Goal: Task Accomplishment & Management: Manage account settings

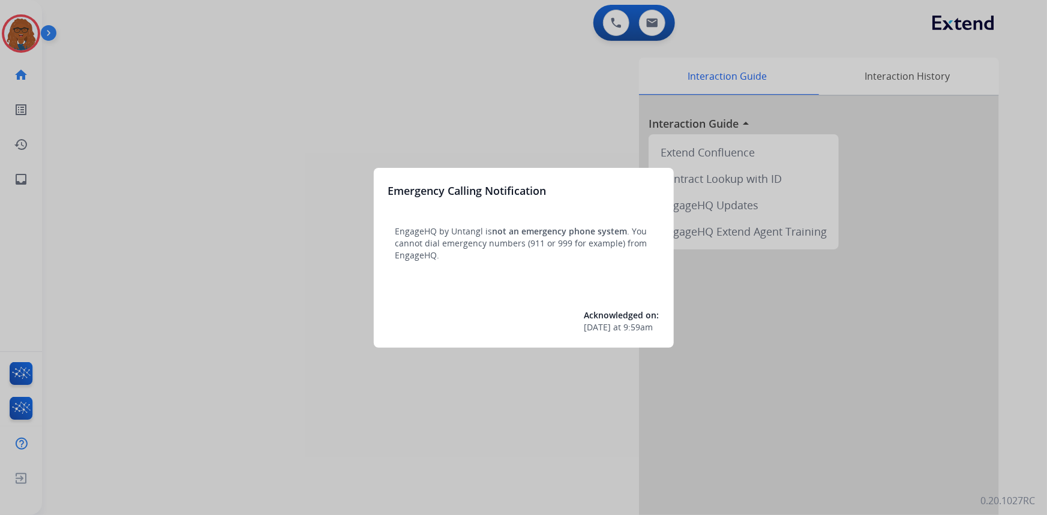
click at [535, 266] on div "Emergency Calling Notification EngageHQ by Untangl is not an emergency phone sy…" at bounding box center [524, 258] width 300 height 180
drag, startPoint x: 579, startPoint y: 322, endPoint x: 578, endPoint y: 330, distance: 7.9
click at [578, 330] on div "Emergency Calling Notification EngageHQ by Untangl is not an emergency phone sy…" at bounding box center [524, 258] width 300 height 180
click at [357, 153] on div at bounding box center [523, 257] width 1047 height 515
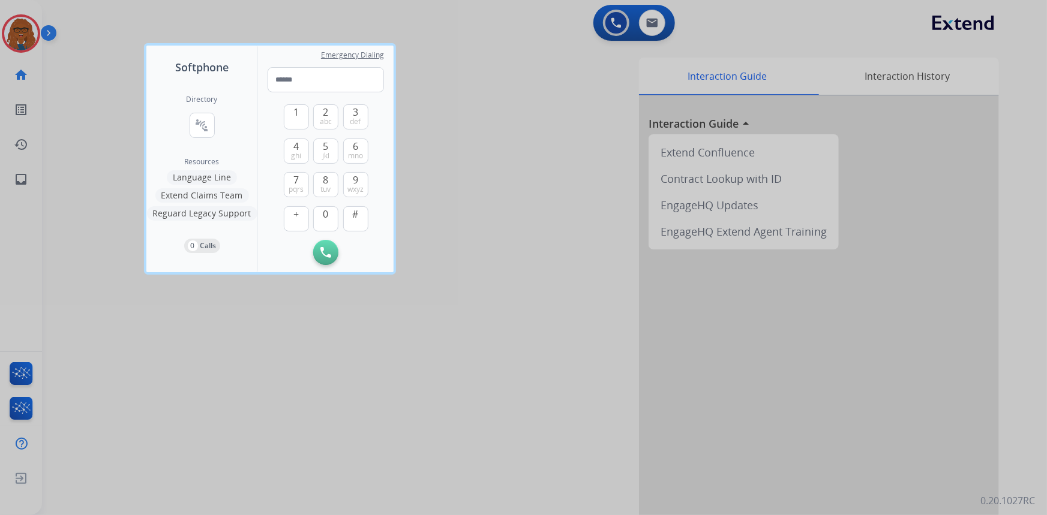
drag, startPoint x: 580, startPoint y: 116, endPoint x: 535, endPoint y: 121, distance: 45.2
click at [537, 121] on div at bounding box center [523, 257] width 1047 height 515
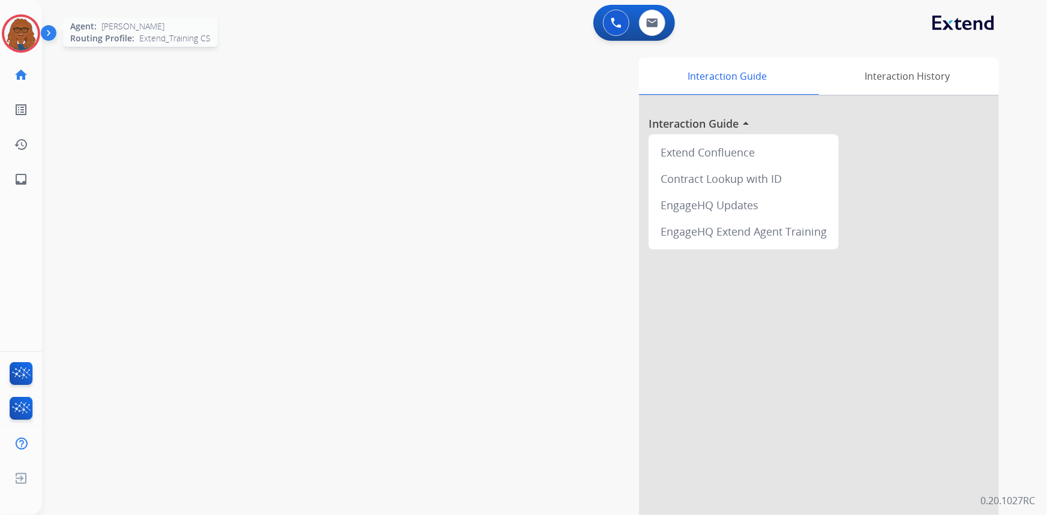
click at [23, 23] on img at bounding box center [21, 34] width 34 height 34
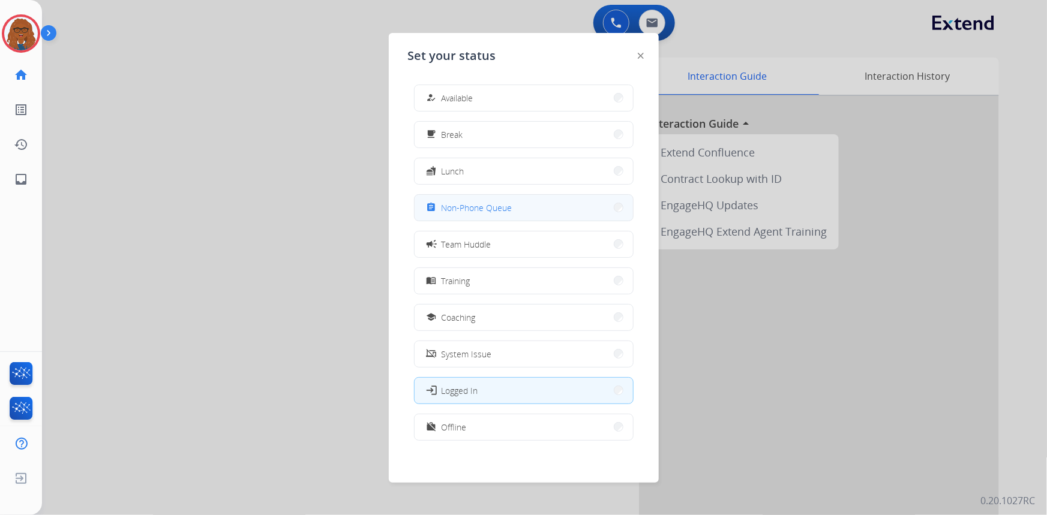
click at [509, 208] on span "Non-Phone Queue" at bounding box center [476, 208] width 71 height 13
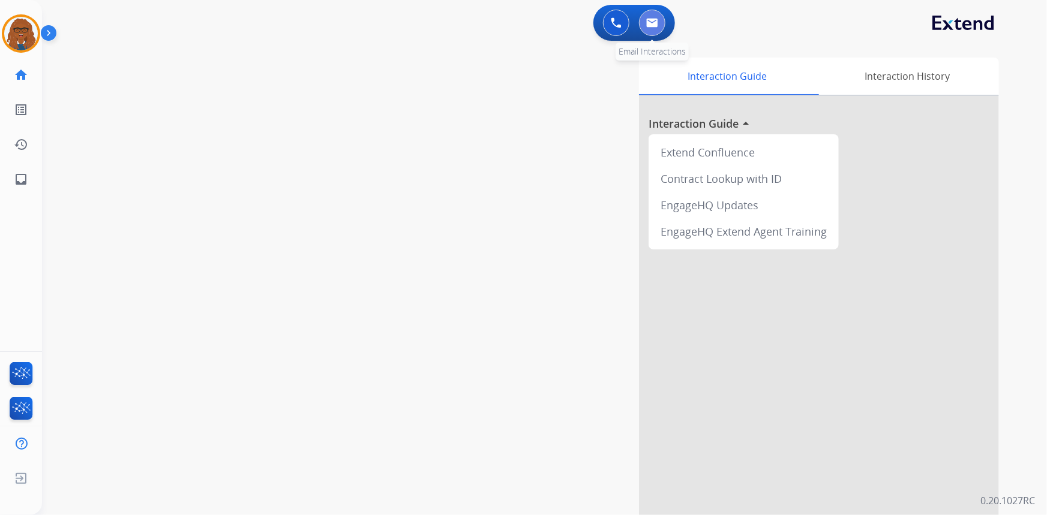
click at [654, 22] on img at bounding box center [652, 23] width 12 height 10
select select "**********"
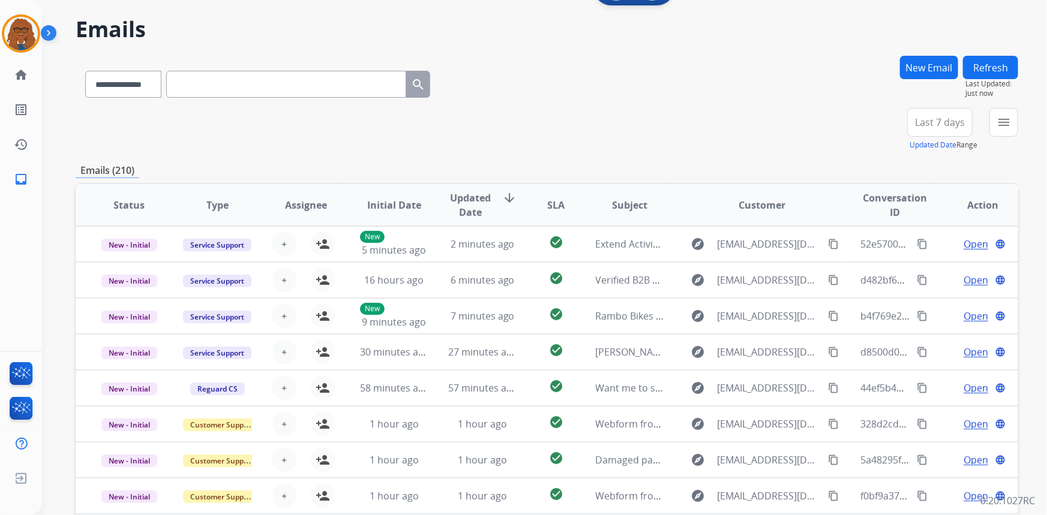
scroll to position [54, 0]
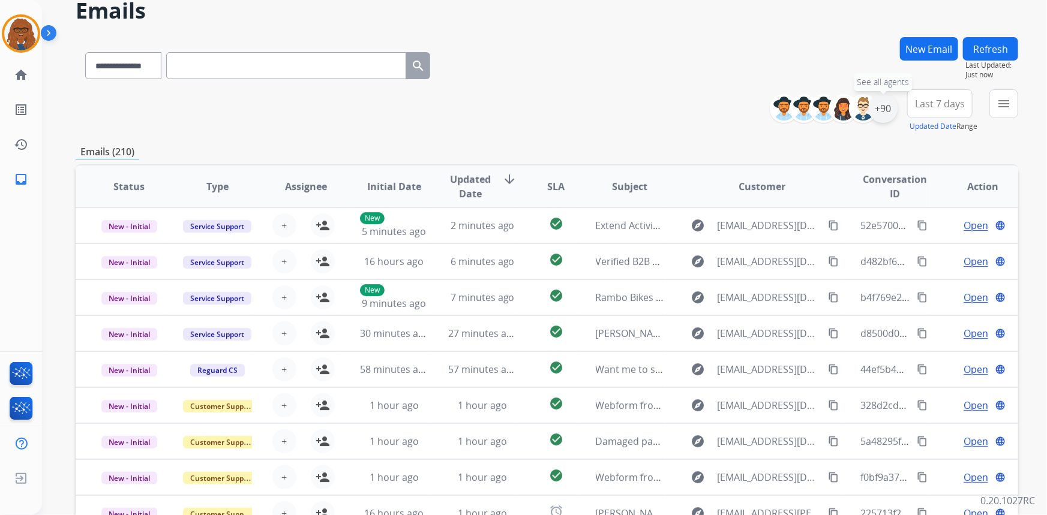
click at [888, 109] on div "+90" at bounding box center [883, 108] width 29 height 29
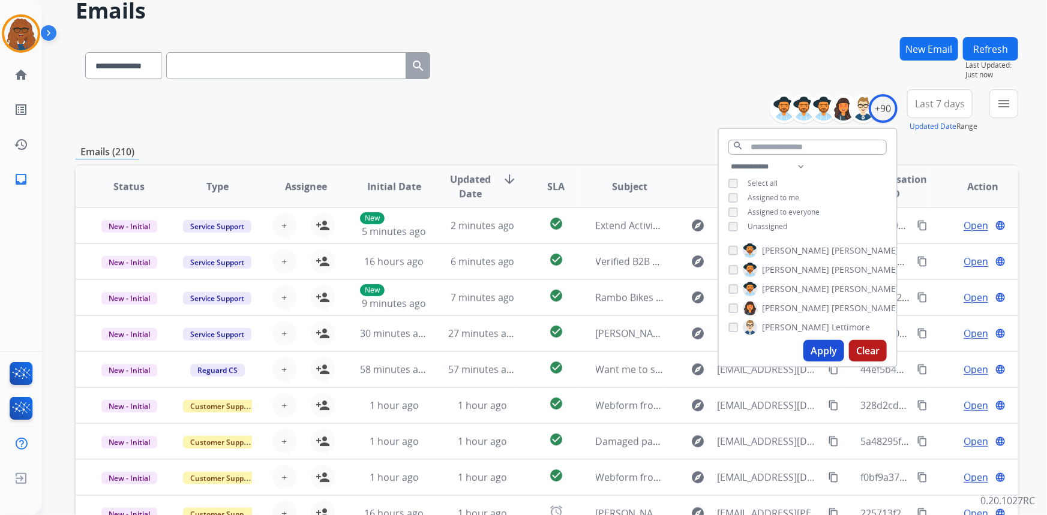
click at [821, 348] on button "Apply" at bounding box center [823, 351] width 41 height 22
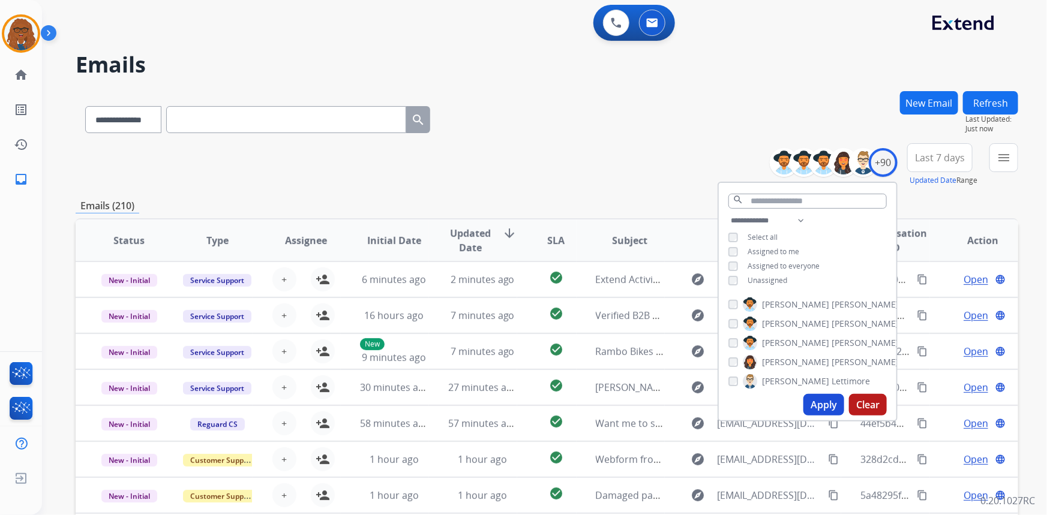
click at [948, 160] on span "Last 7 days" at bounding box center [940, 157] width 50 height 5
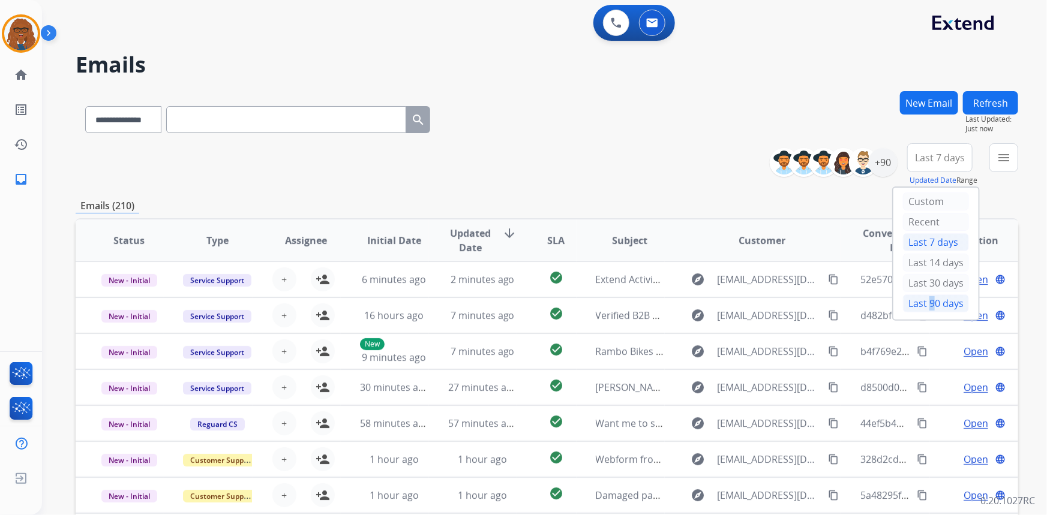
click at [923, 301] on div "Last 90 days" at bounding box center [936, 304] width 66 height 18
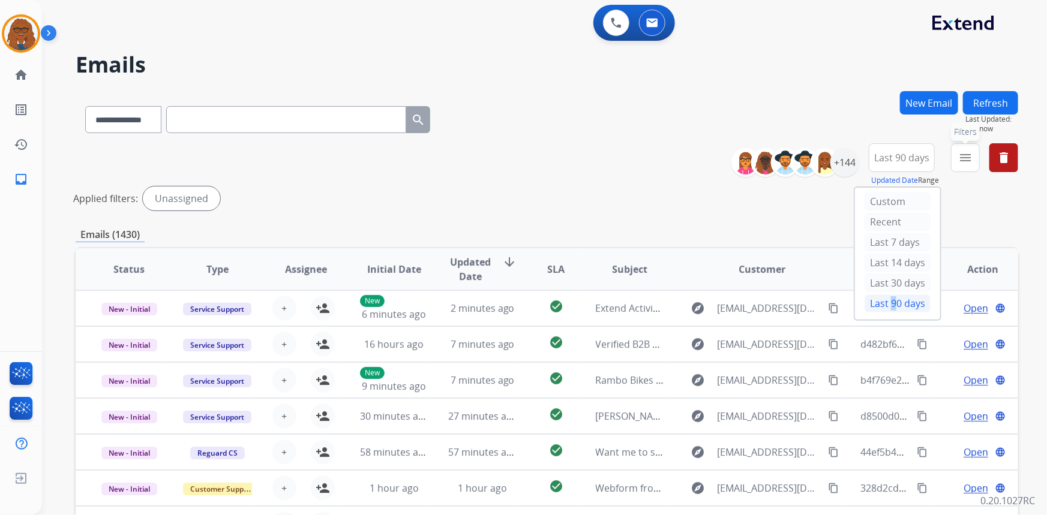
click at [962, 153] on mat-icon "menu" at bounding box center [965, 158] width 14 height 14
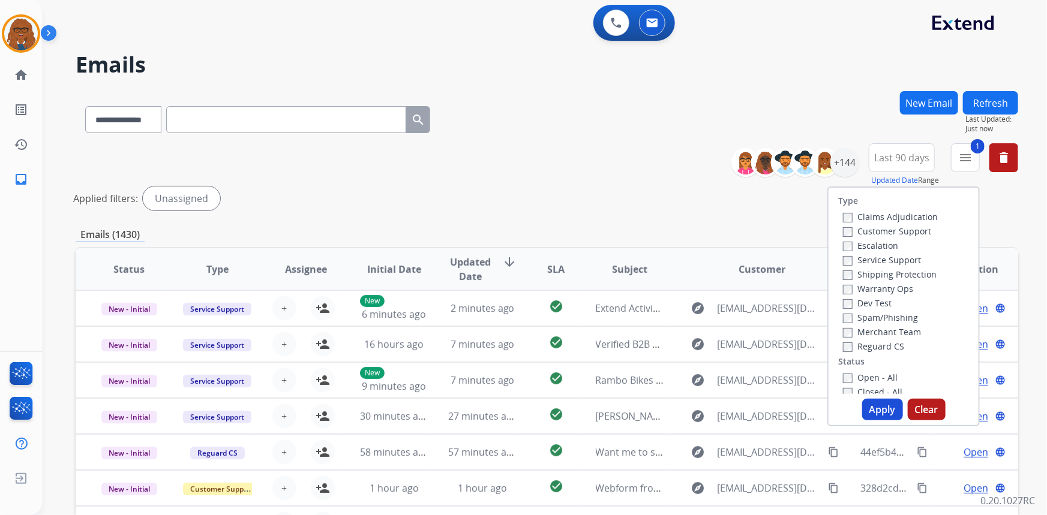
click at [843, 226] on label "Customer Support" at bounding box center [887, 231] width 88 height 11
click at [843, 269] on label "Shipping Protection" at bounding box center [890, 274] width 94 height 11
click at [870, 407] on button "Apply" at bounding box center [882, 410] width 41 height 22
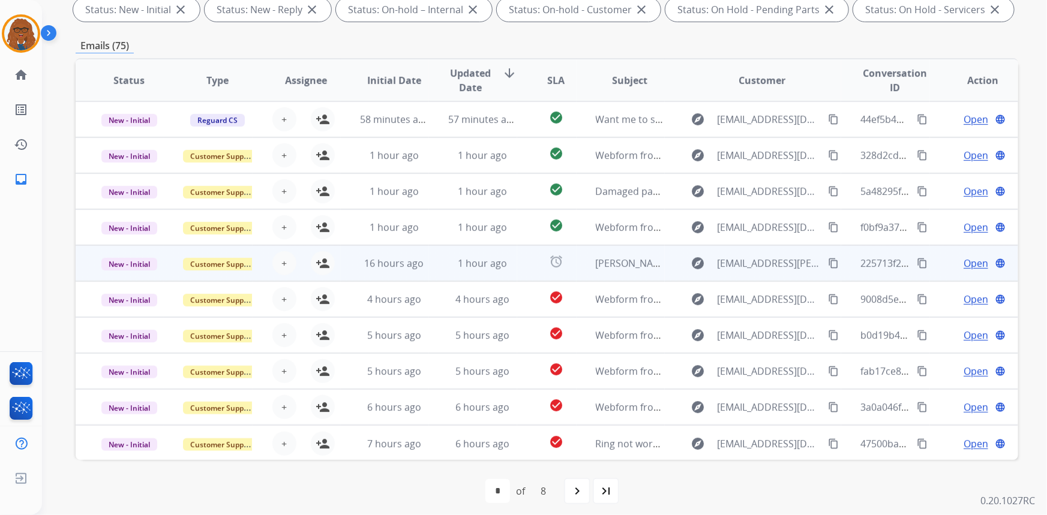
scroll to position [1, 0]
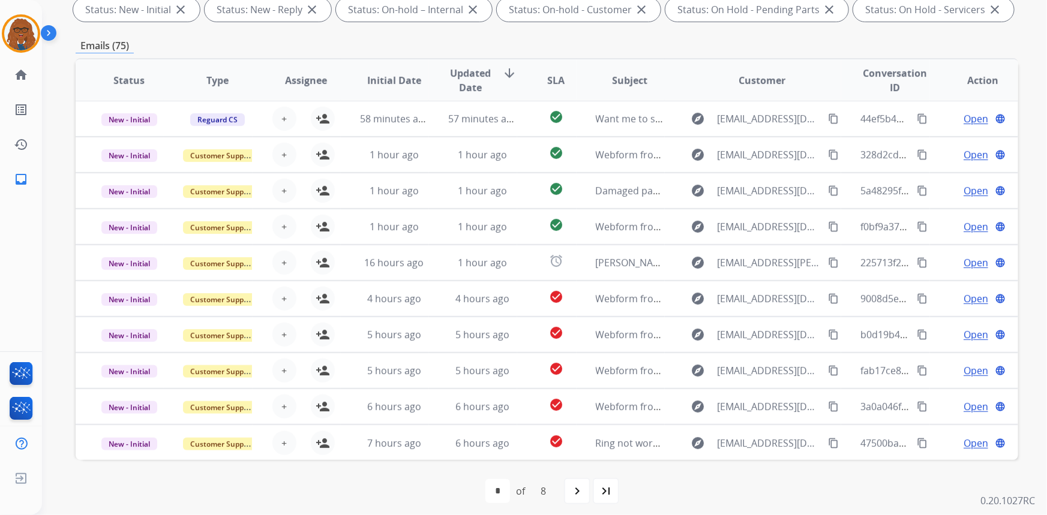
click at [551, 76] on span "SLA" at bounding box center [555, 80] width 17 height 14
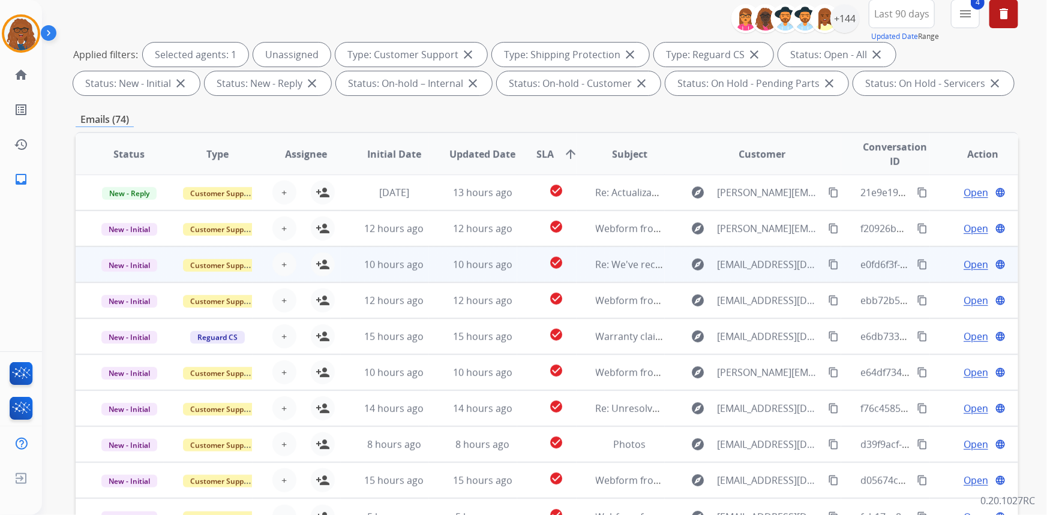
scroll to position [163, 0]
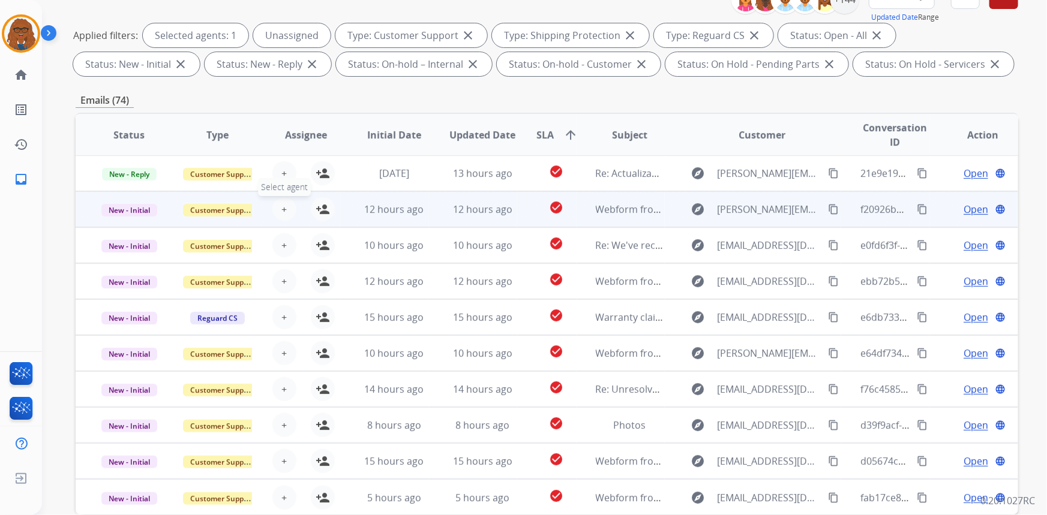
click at [284, 206] on span "+" at bounding box center [283, 209] width 5 height 14
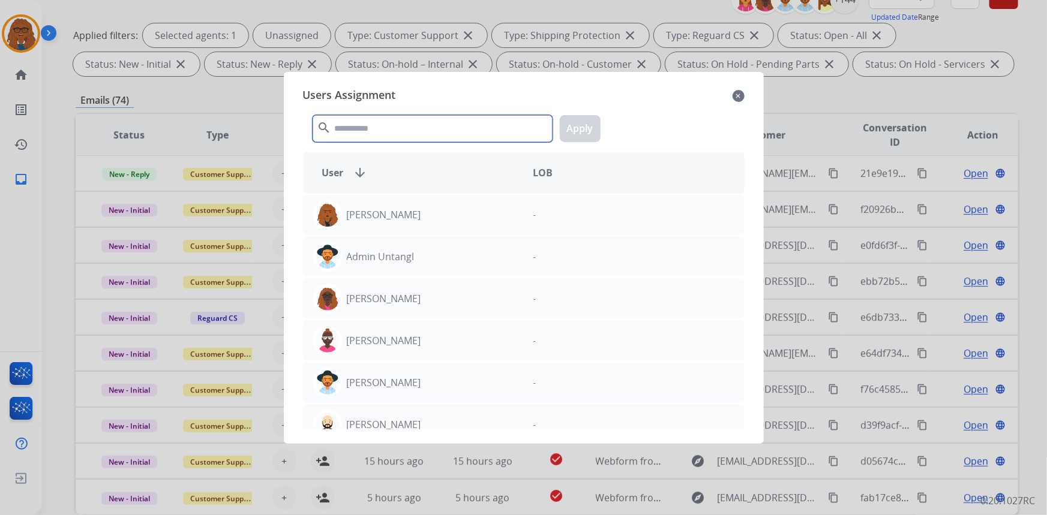
click at [395, 123] on input "text" at bounding box center [433, 128] width 240 height 27
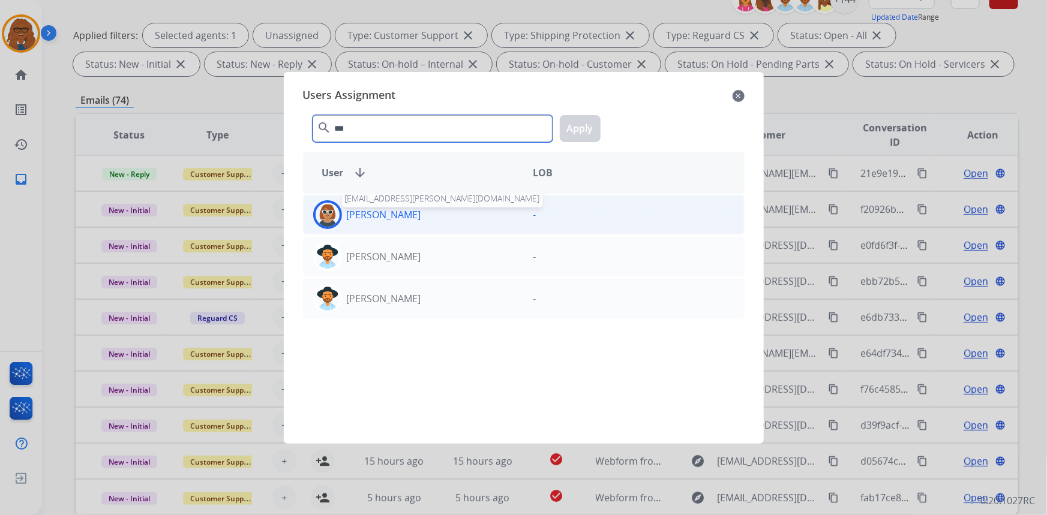
type input "***"
click at [383, 217] on p "[PERSON_NAME]" at bounding box center [384, 215] width 74 height 14
click at [575, 122] on button "Apply" at bounding box center [580, 128] width 41 height 27
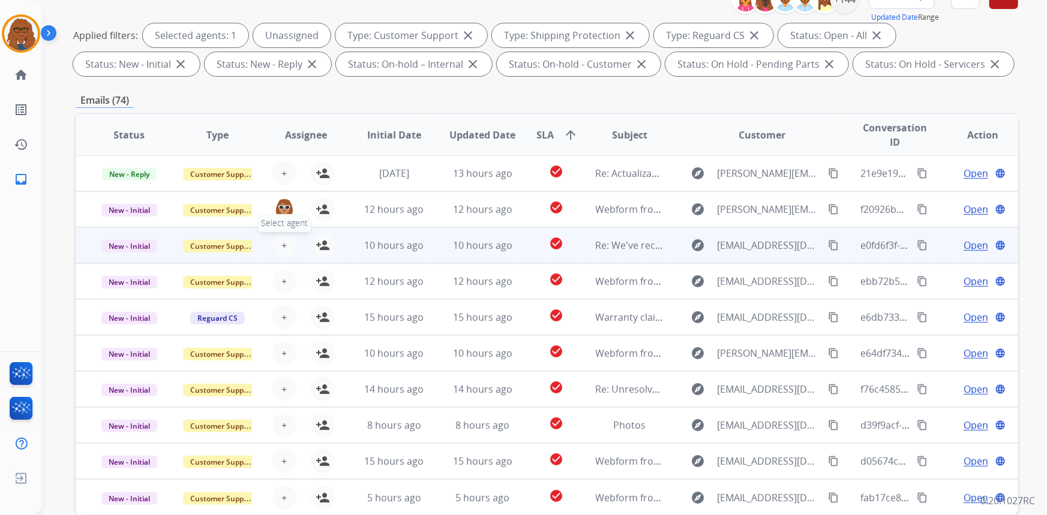
click at [286, 239] on button "+ Select agent" at bounding box center [284, 245] width 24 height 24
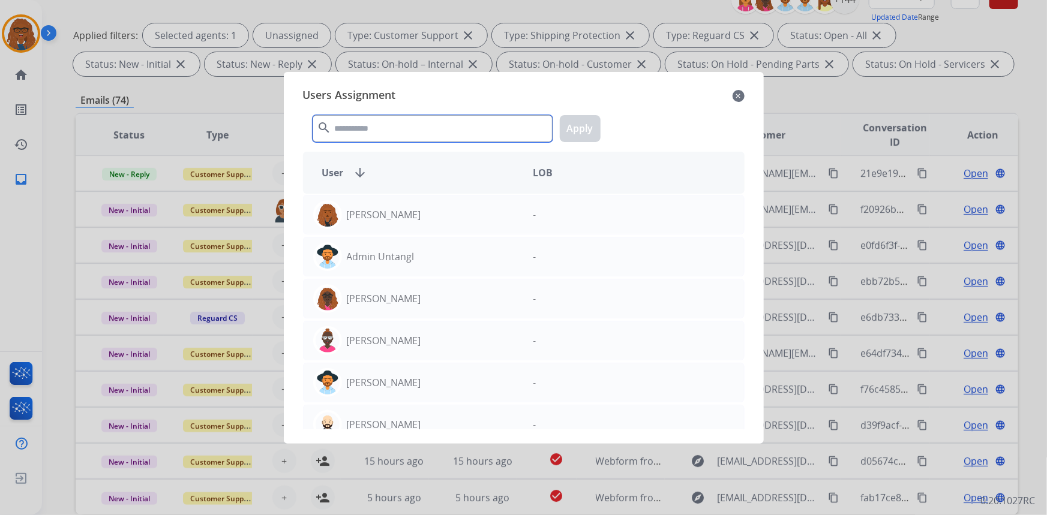
click at [428, 128] on input "text" at bounding box center [433, 128] width 240 height 27
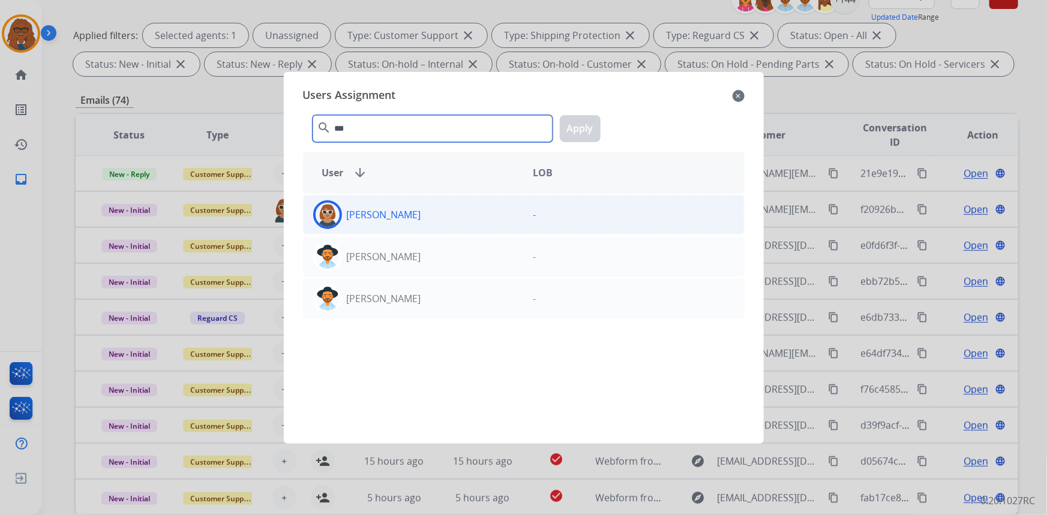
type input "***"
click at [426, 214] on div "[PERSON_NAME]" at bounding box center [414, 214] width 220 height 29
click at [579, 124] on button "Apply" at bounding box center [580, 128] width 41 height 27
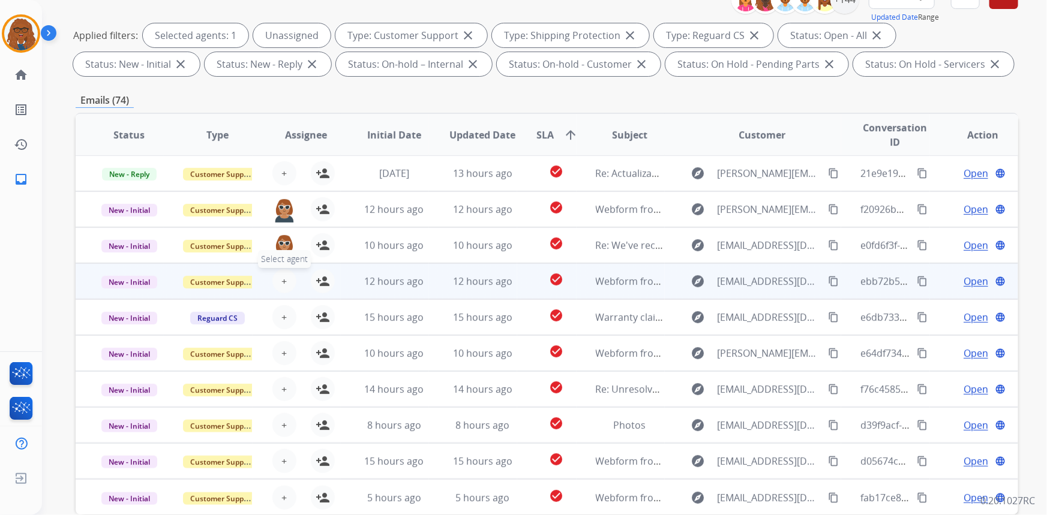
click at [278, 275] on button "+ Select agent" at bounding box center [284, 281] width 24 height 24
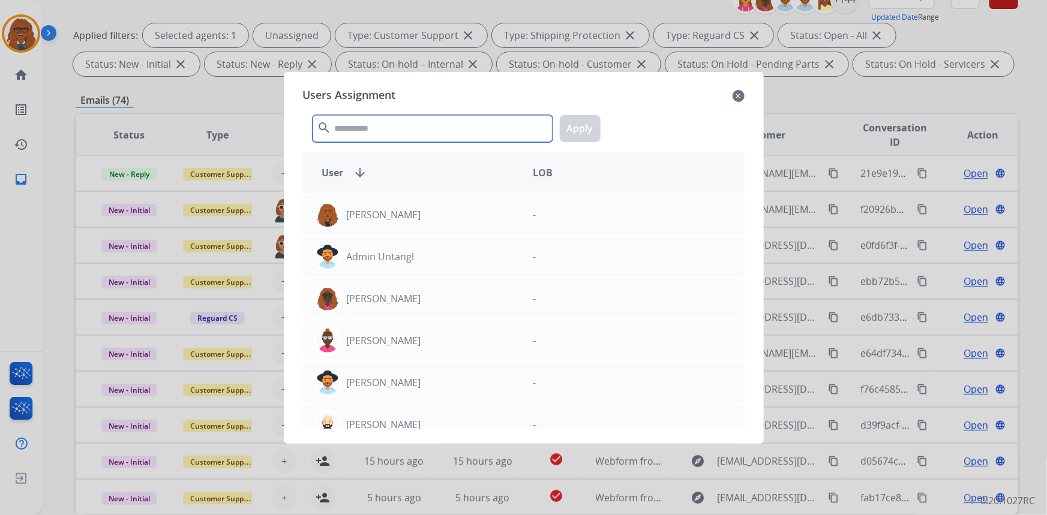
click at [382, 123] on input "text" at bounding box center [433, 128] width 240 height 27
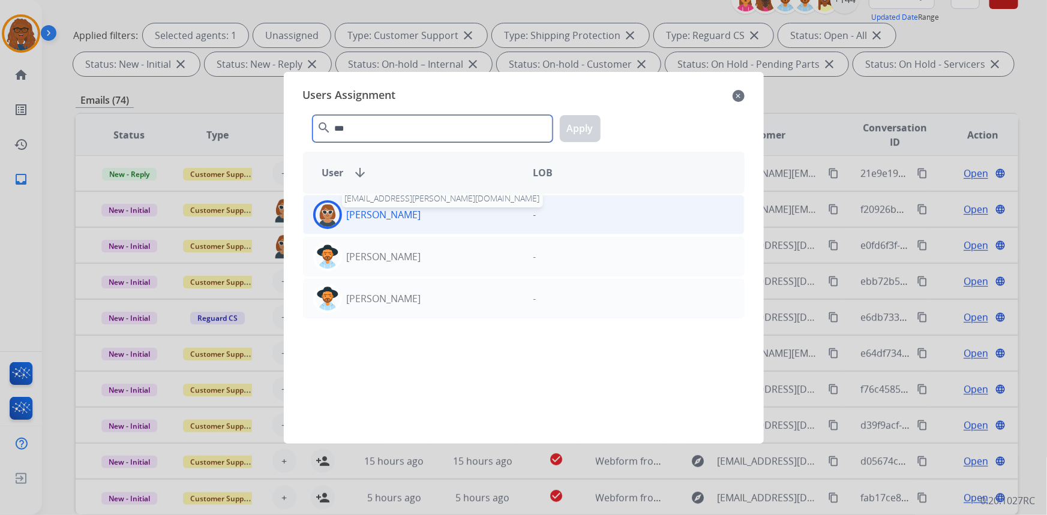
type input "***"
click at [360, 218] on p "[PERSON_NAME]" at bounding box center [384, 215] width 74 height 14
click at [587, 124] on button "Apply" at bounding box center [580, 128] width 41 height 27
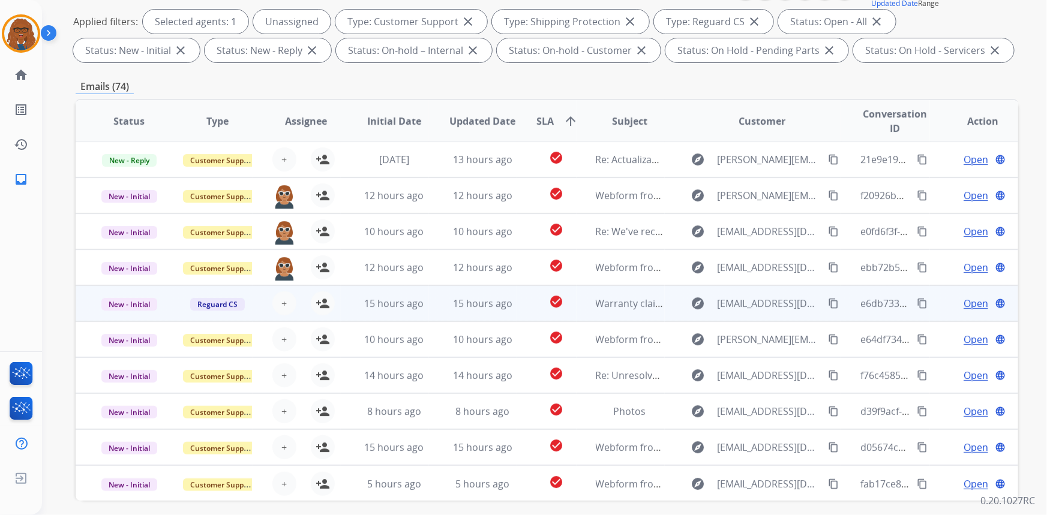
scroll to position [218, 0]
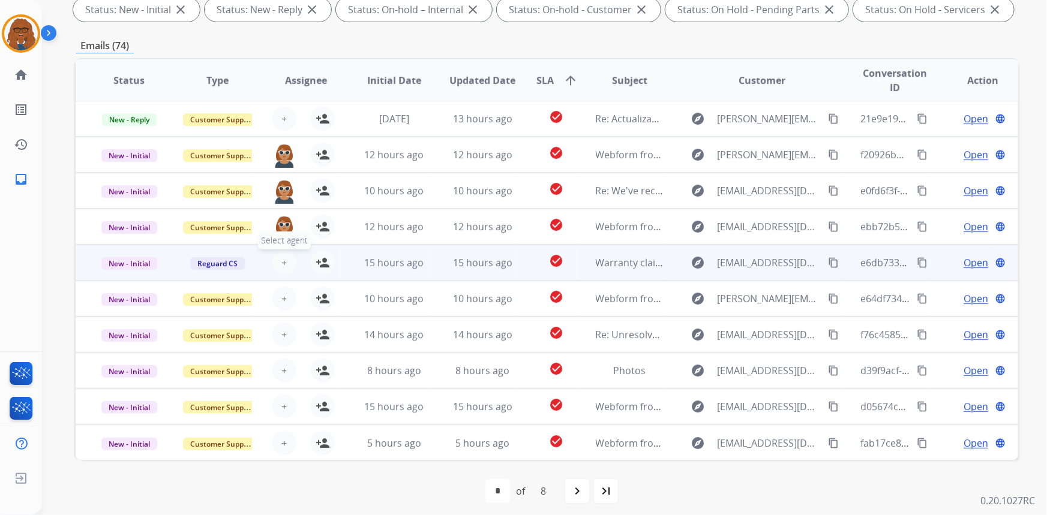
click at [281, 260] on span "+" at bounding box center [283, 263] width 5 height 14
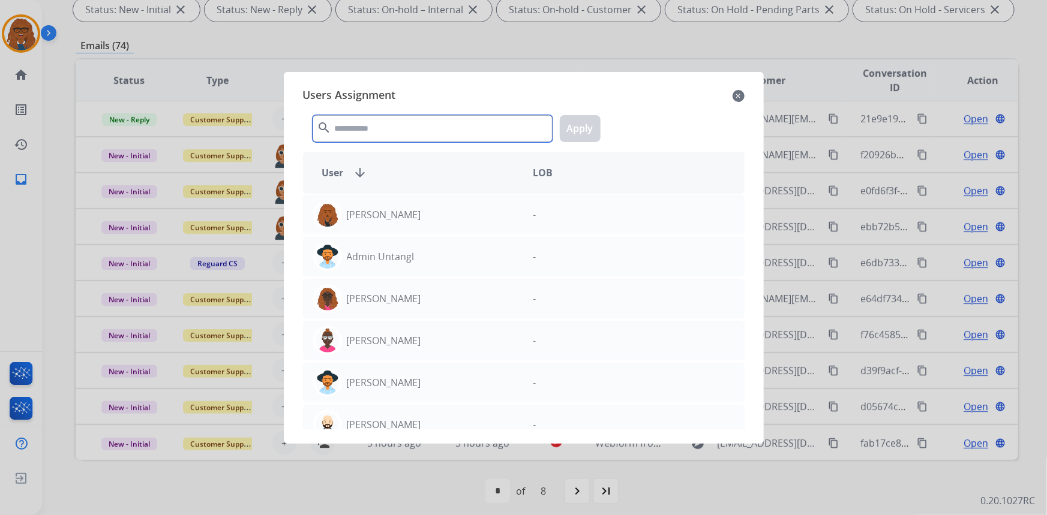
click at [422, 126] on input "text" at bounding box center [433, 128] width 240 height 27
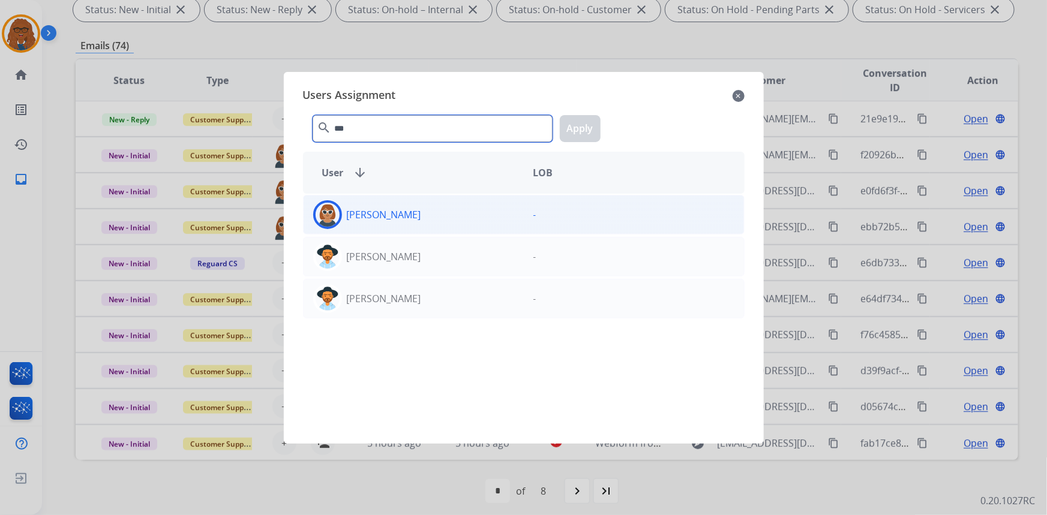
type input "***"
click at [395, 222] on div "[PERSON_NAME]" at bounding box center [414, 214] width 220 height 29
click at [583, 121] on button "Apply" at bounding box center [580, 128] width 41 height 27
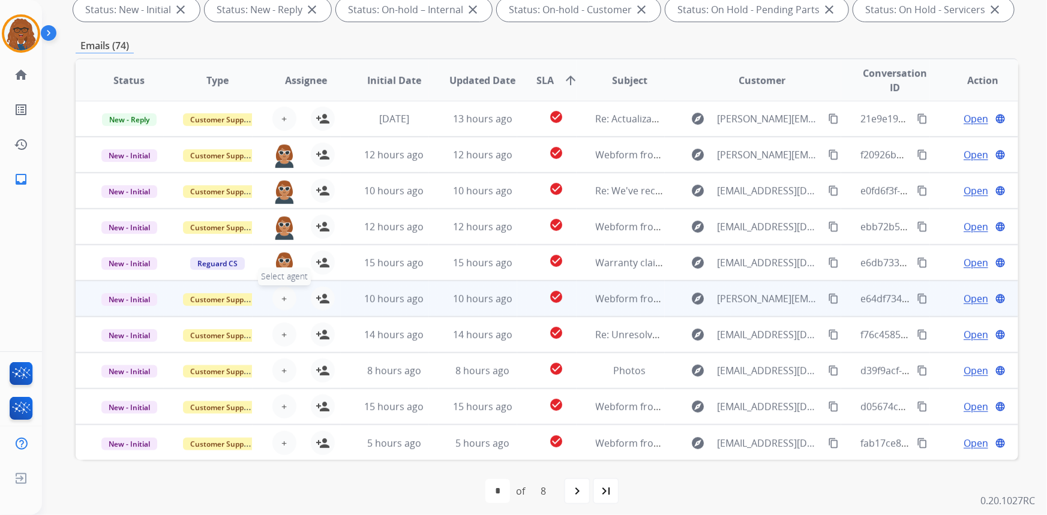
click at [284, 295] on button "+ Select agent" at bounding box center [284, 299] width 24 height 24
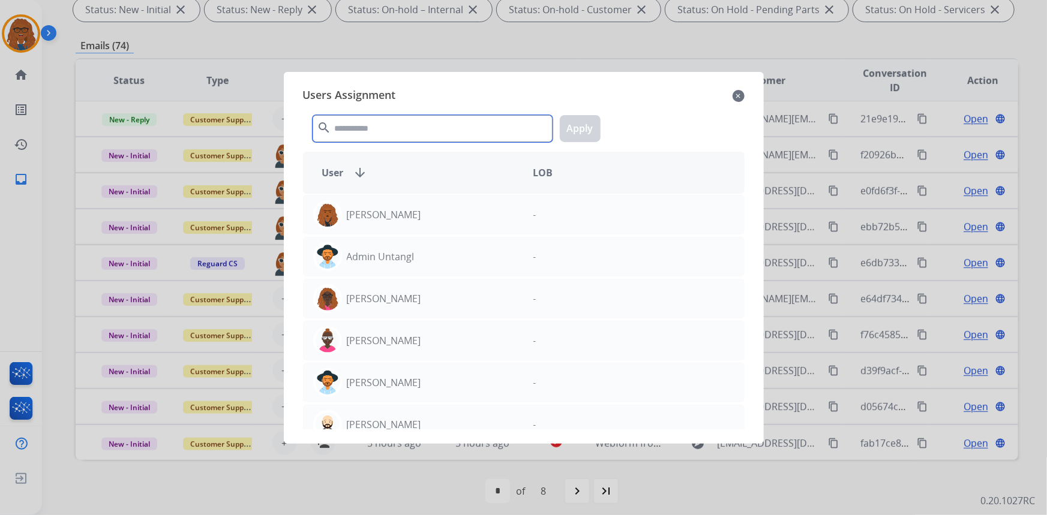
click at [429, 125] on input "text" at bounding box center [433, 128] width 240 height 27
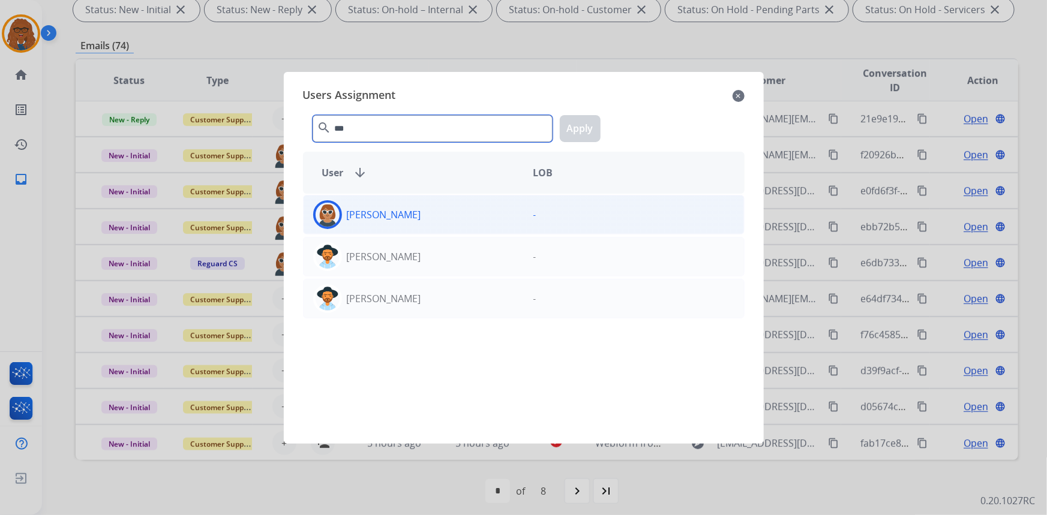
type input "***"
click at [386, 216] on p "[PERSON_NAME]" at bounding box center [384, 215] width 74 height 14
click at [574, 127] on button "Apply" at bounding box center [580, 128] width 41 height 27
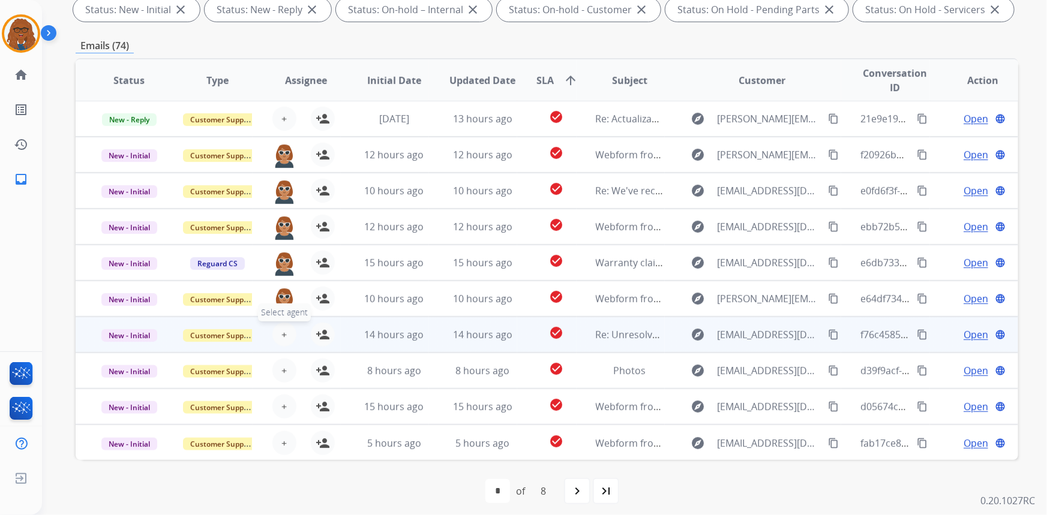
click at [281, 335] on span "+" at bounding box center [283, 335] width 5 height 14
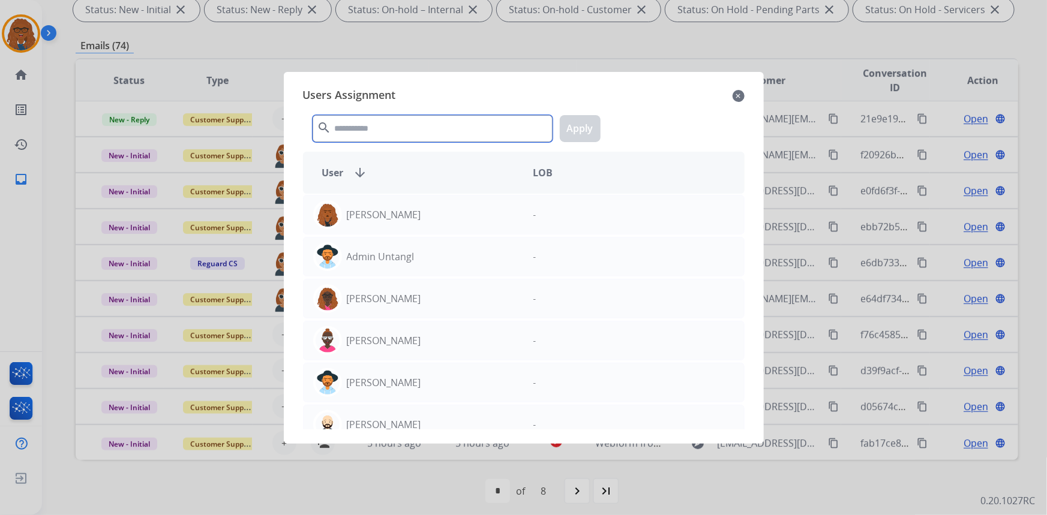
click at [453, 126] on input "text" at bounding box center [433, 128] width 240 height 27
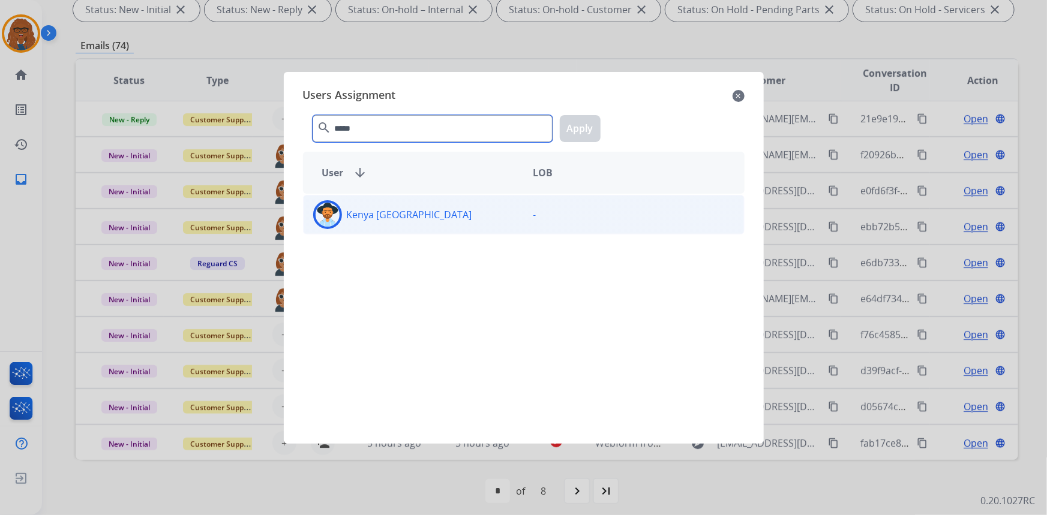
type input "*****"
click at [350, 227] on div "Kenya [GEOGRAPHIC_DATA]" at bounding box center [414, 214] width 220 height 29
click at [581, 122] on button "Apply" at bounding box center [580, 128] width 41 height 27
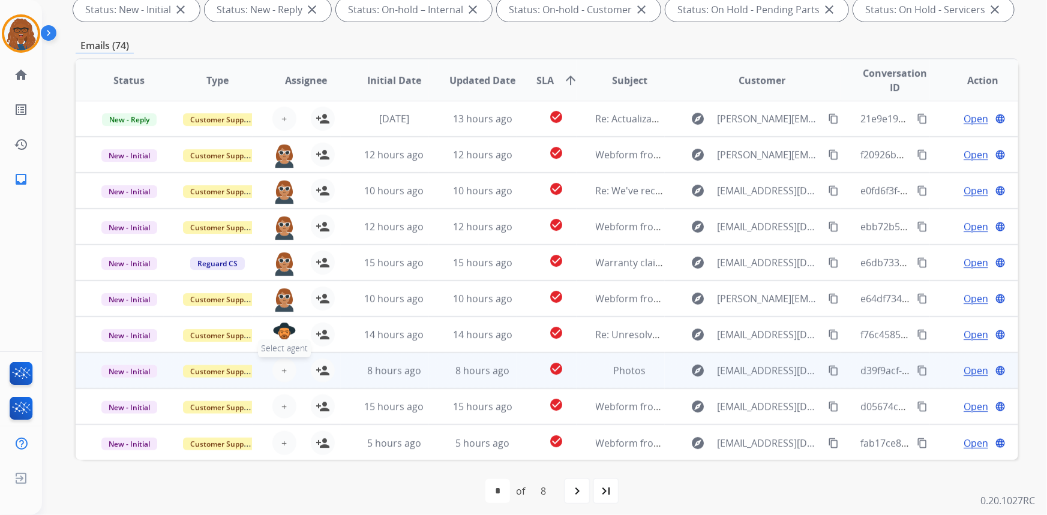
click at [283, 370] on span "+" at bounding box center [283, 370] width 5 height 14
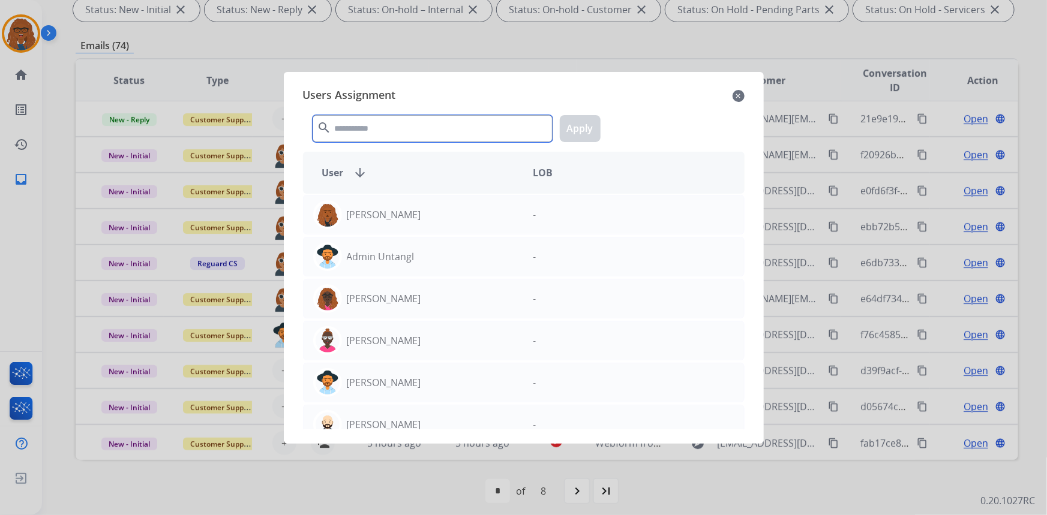
click at [419, 128] on input "text" at bounding box center [433, 128] width 240 height 27
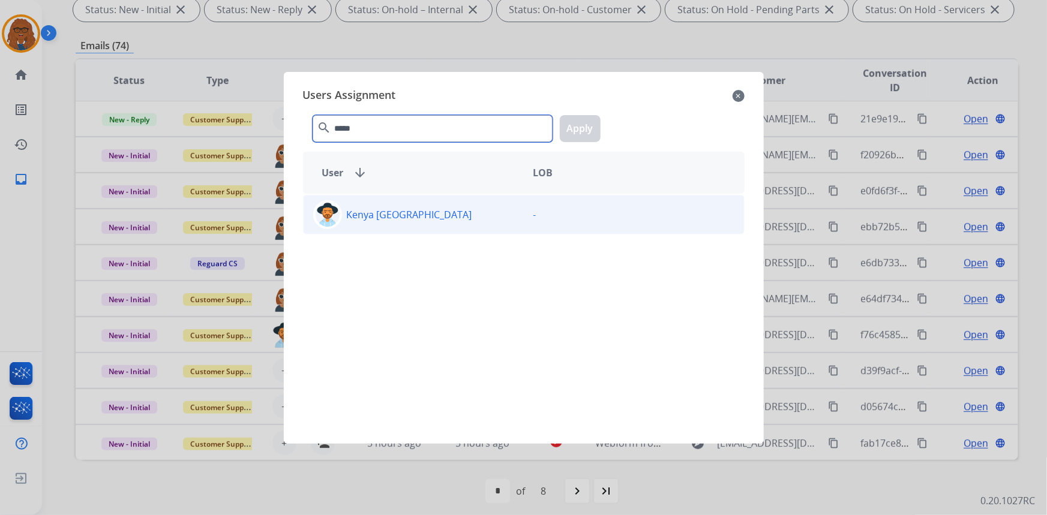
type input "*****"
click at [395, 223] on div "Kenya [GEOGRAPHIC_DATA]" at bounding box center [414, 214] width 220 height 29
click at [581, 130] on button "Apply" at bounding box center [580, 128] width 41 height 27
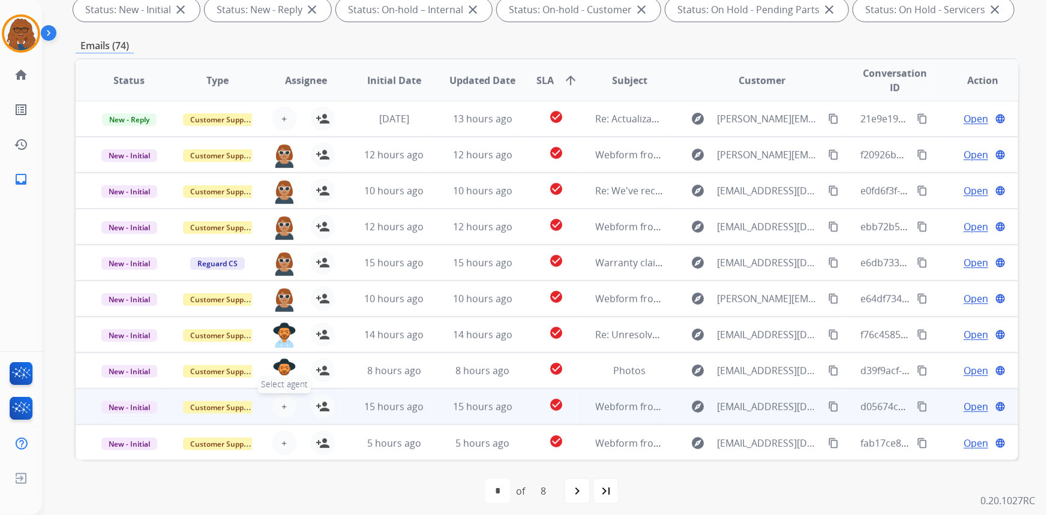
click at [281, 399] on span "+" at bounding box center [283, 406] width 5 height 14
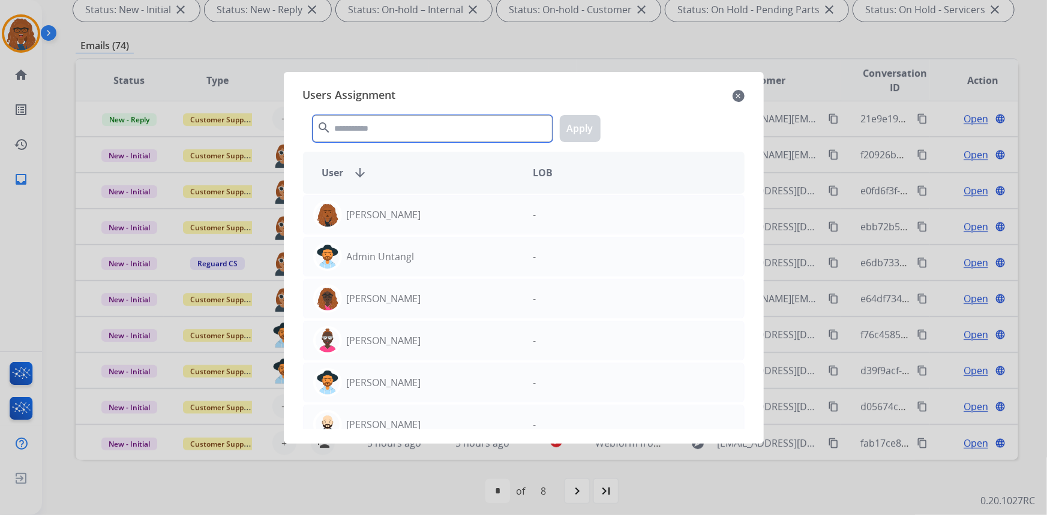
click at [414, 127] on input "text" at bounding box center [433, 128] width 240 height 27
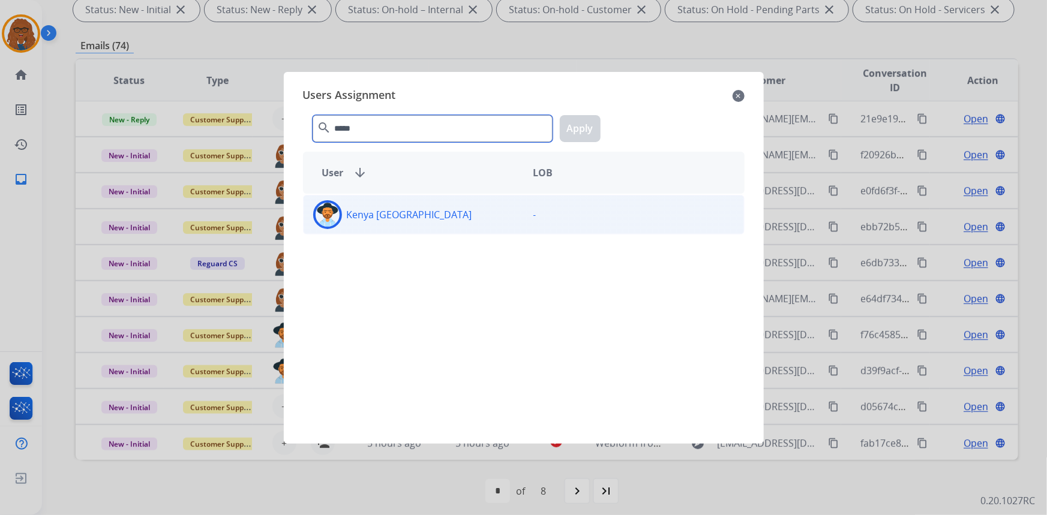
type input "*****"
click at [450, 215] on div "Kenya [GEOGRAPHIC_DATA]" at bounding box center [414, 214] width 220 height 29
click at [583, 124] on button "Apply" at bounding box center [580, 128] width 41 height 27
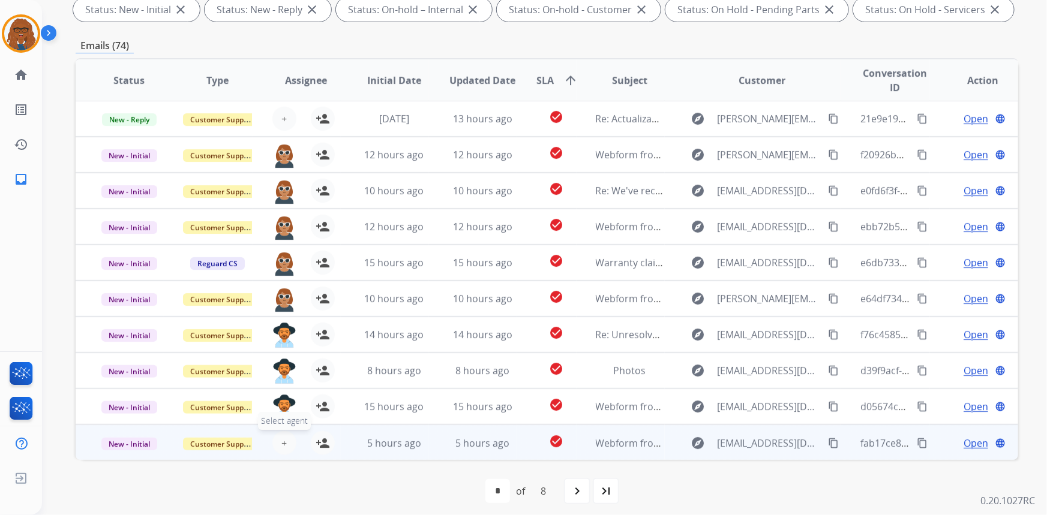
click at [285, 438] on button "+ Select agent" at bounding box center [284, 443] width 24 height 24
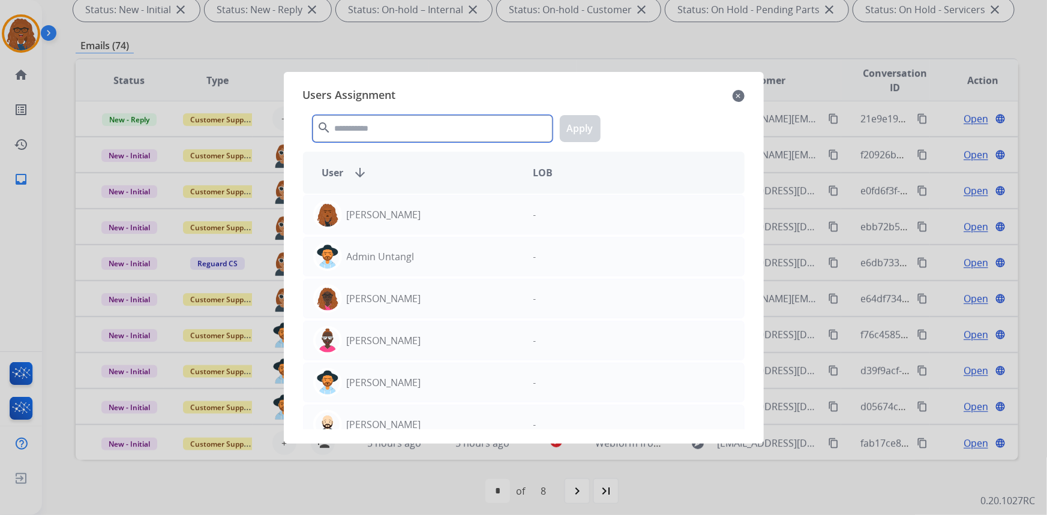
click at [426, 123] on input "text" at bounding box center [433, 128] width 240 height 27
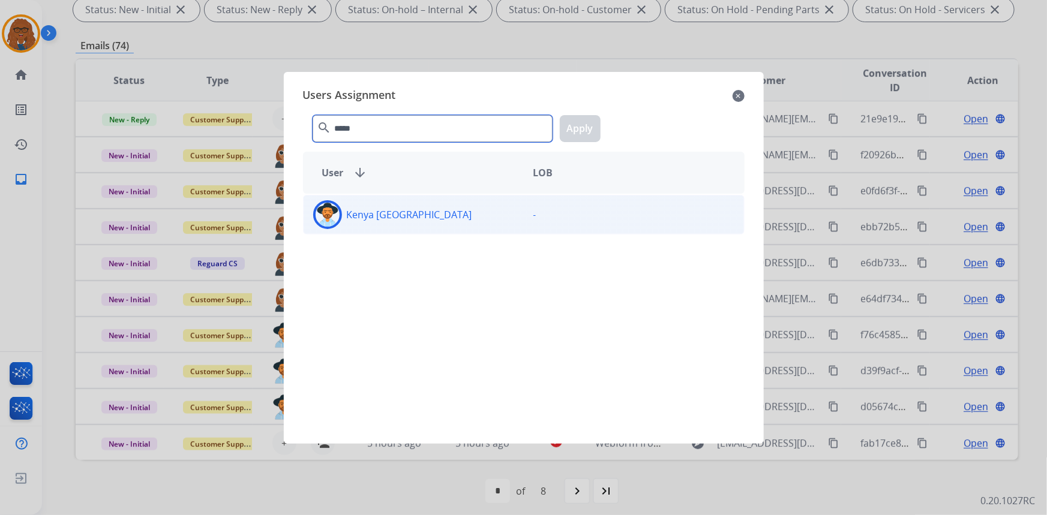
type input "*****"
click at [416, 216] on div "Kenya [GEOGRAPHIC_DATA]" at bounding box center [414, 214] width 220 height 29
click at [577, 131] on button "Apply" at bounding box center [580, 128] width 41 height 27
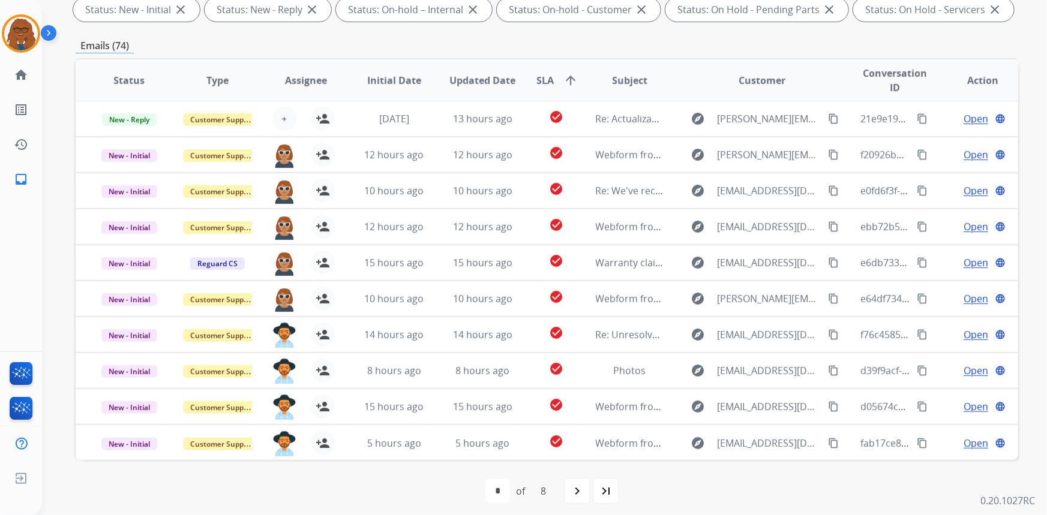
click at [582, 490] on mat-icon "navigate_next" at bounding box center [577, 491] width 14 height 14
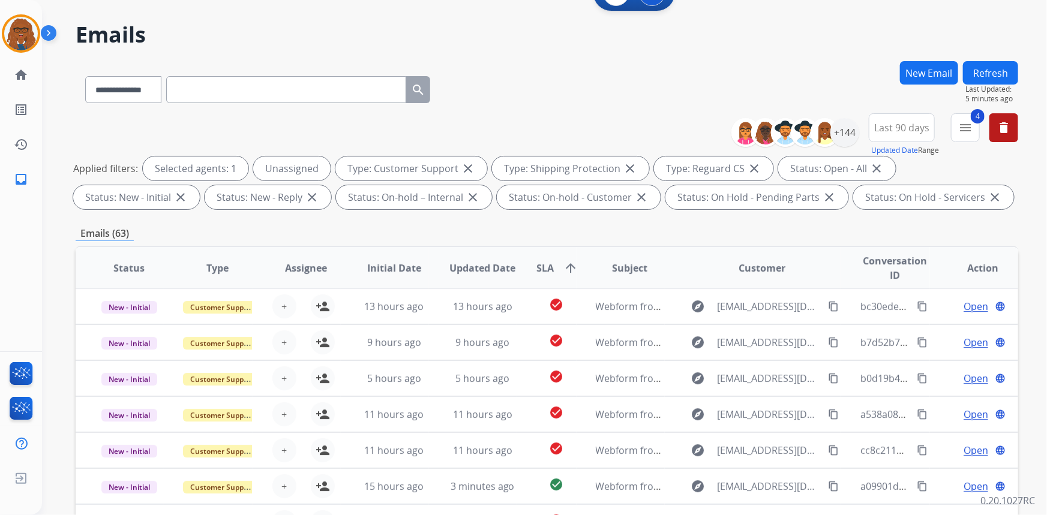
scroll to position [54, 0]
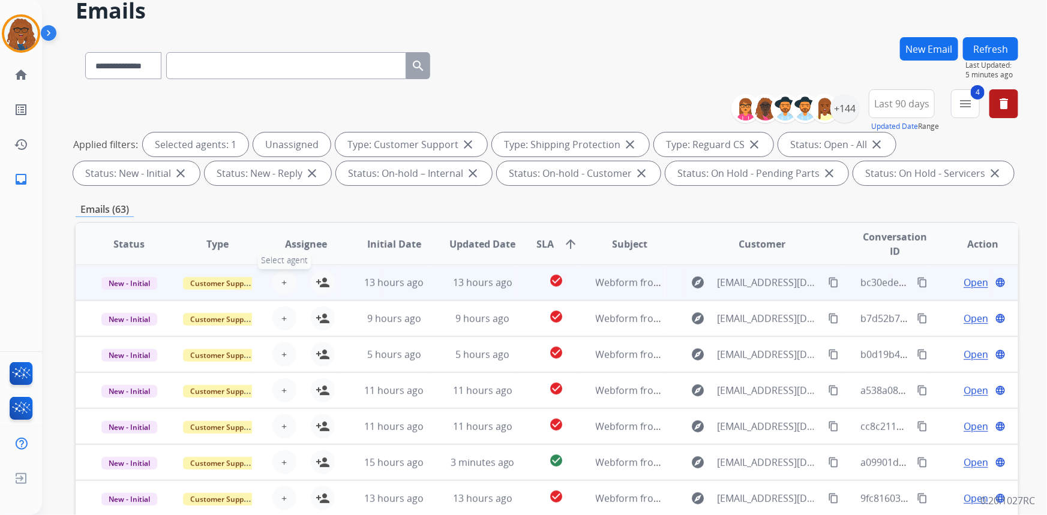
click at [276, 281] on button "+ Select agent" at bounding box center [284, 283] width 24 height 24
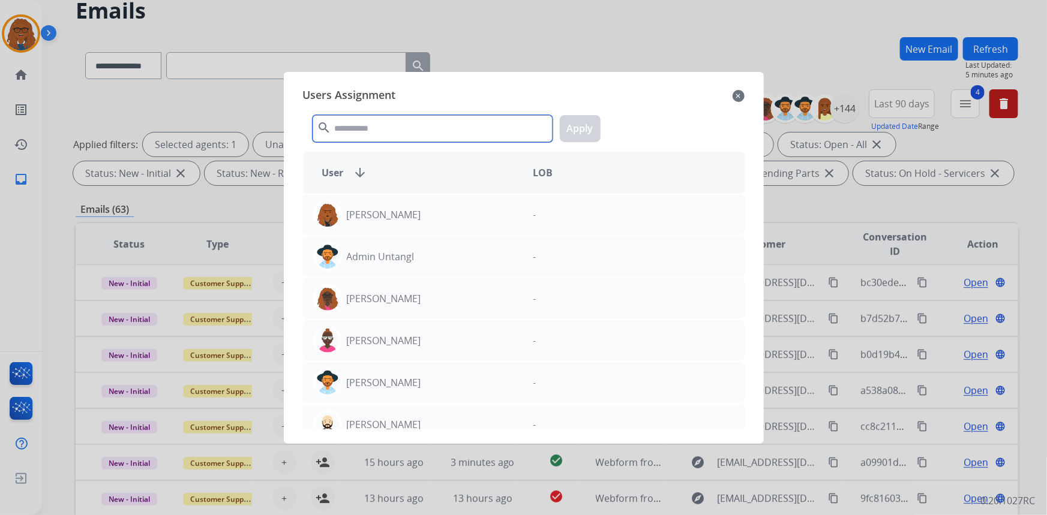
click at [383, 116] on input "text" at bounding box center [433, 128] width 240 height 27
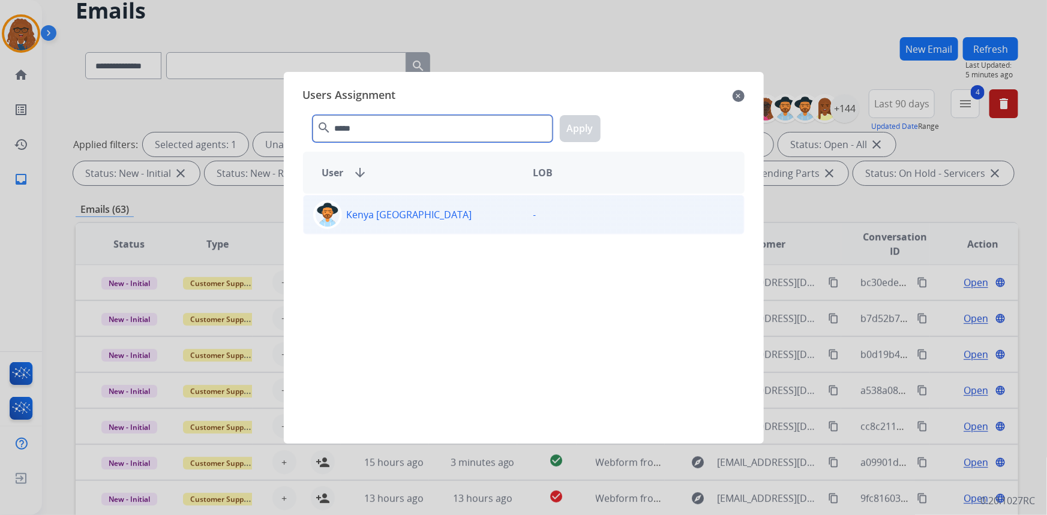
type input "*****"
click at [417, 218] on div "Kenya [GEOGRAPHIC_DATA]" at bounding box center [414, 214] width 220 height 29
click at [581, 122] on button "Apply" at bounding box center [580, 128] width 41 height 27
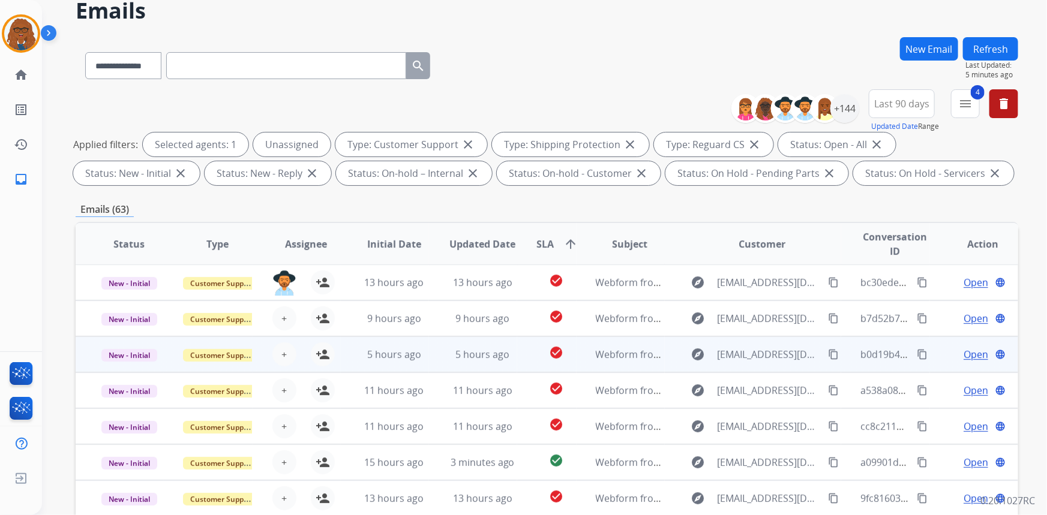
scroll to position [163, 0]
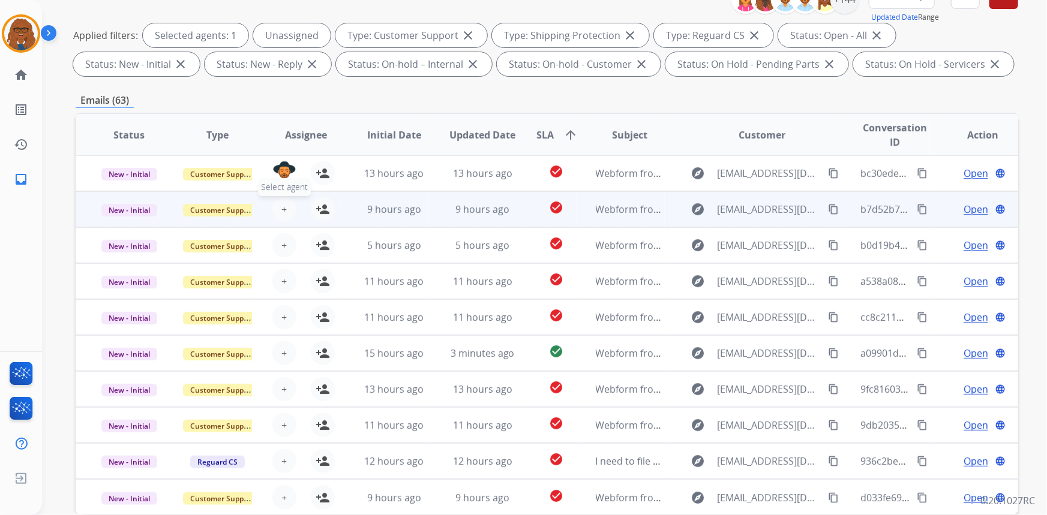
click at [284, 209] on span "+" at bounding box center [283, 209] width 5 height 14
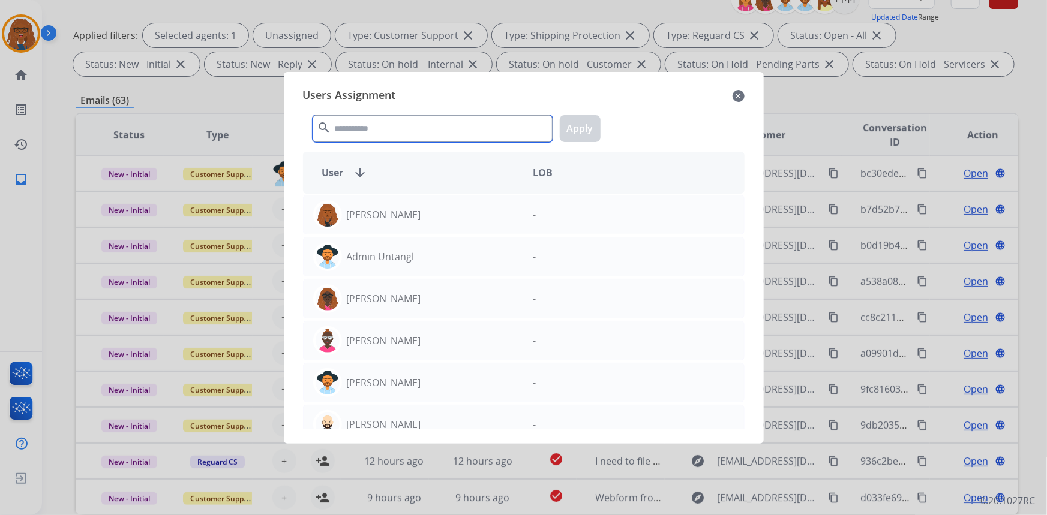
click at [396, 130] on input "text" at bounding box center [433, 128] width 240 height 27
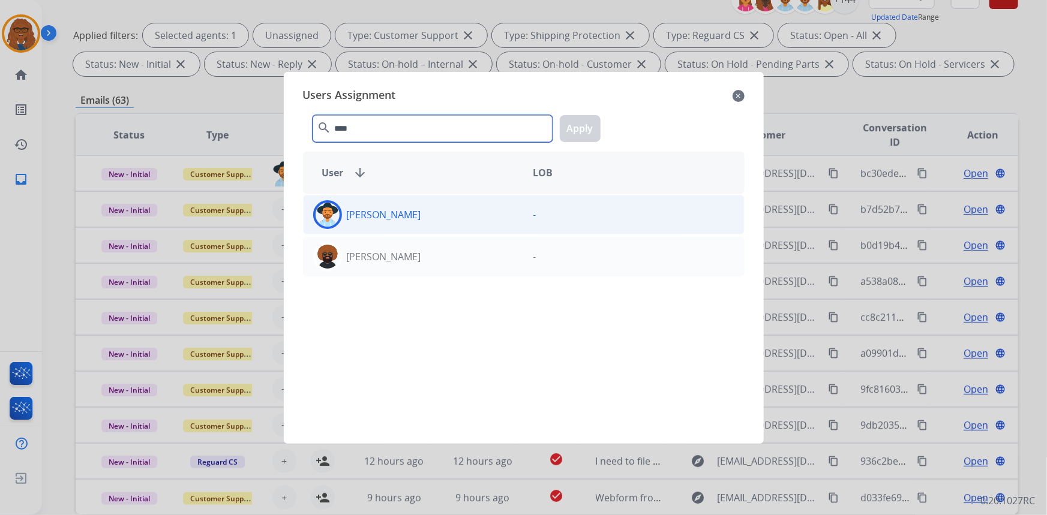
type input "****"
click at [396, 226] on div "[PERSON_NAME]" at bounding box center [414, 214] width 220 height 29
click at [592, 132] on button "Apply" at bounding box center [580, 128] width 41 height 27
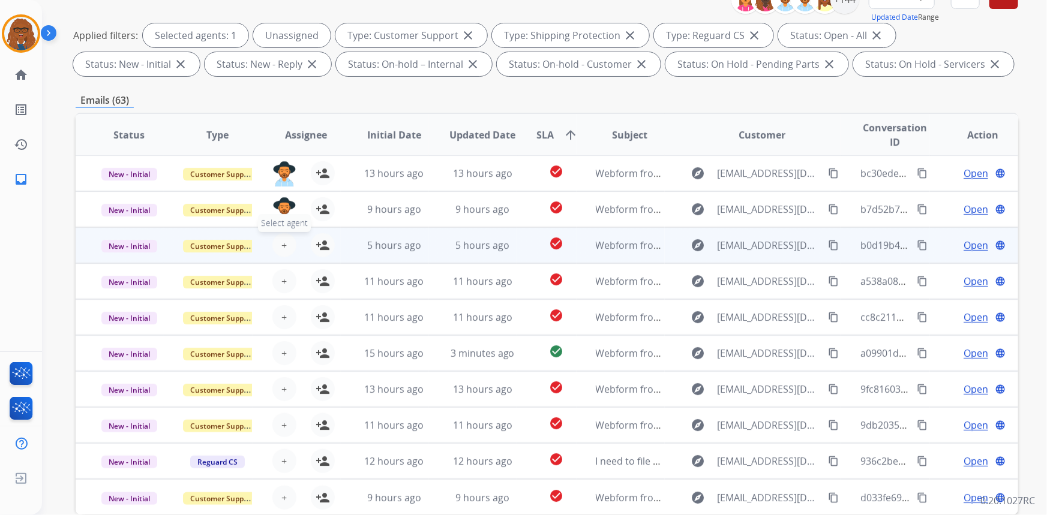
click at [281, 244] on span "+" at bounding box center [283, 245] width 5 height 14
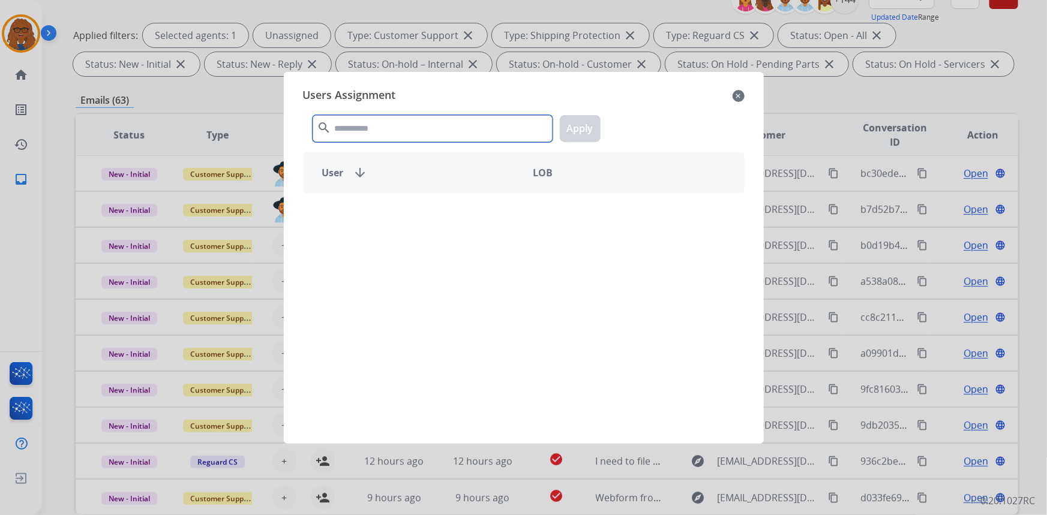
click at [449, 131] on input "text" at bounding box center [433, 128] width 240 height 27
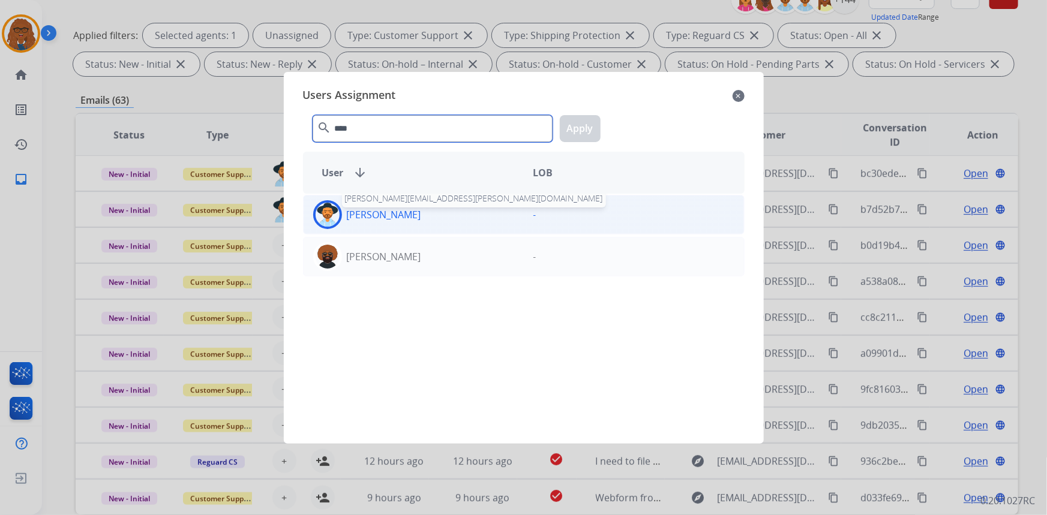
type input "****"
click at [380, 211] on p "[PERSON_NAME]" at bounding box center [384, 215] width 74 height 14
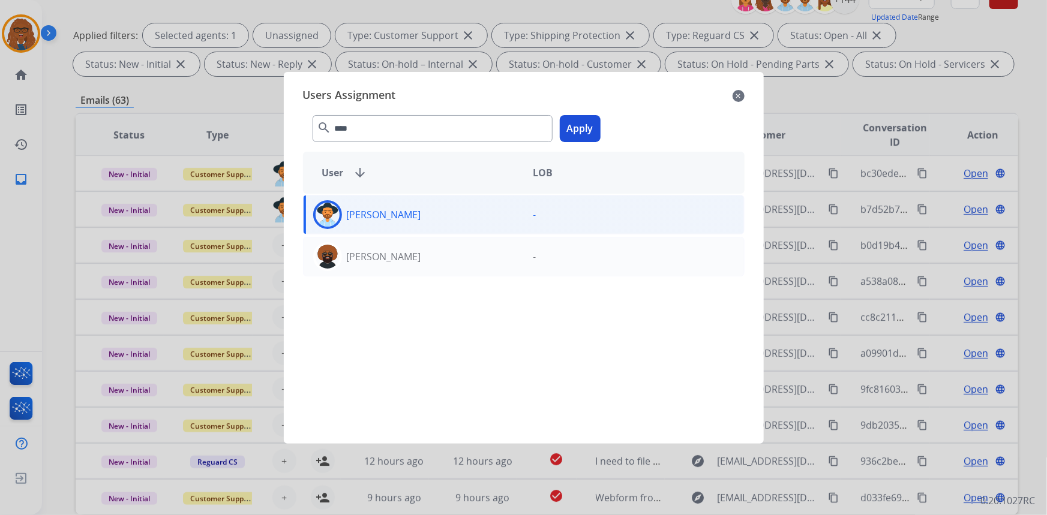
click at [581, 126] on button "Apply" at bounding box center [580, 128] width 41 height 27
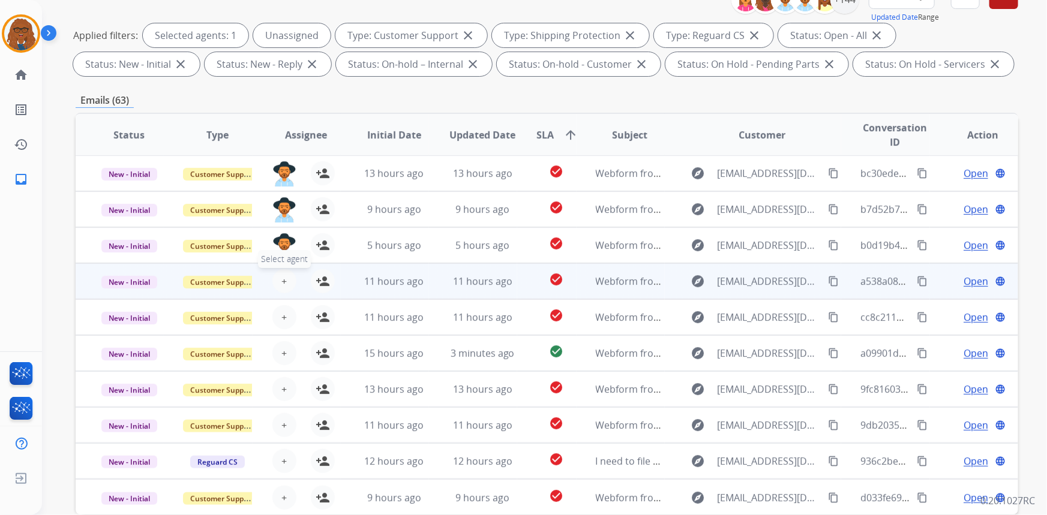
click at [284, 275] on span "+" at bounding box center [283, 281] width 5 height 14
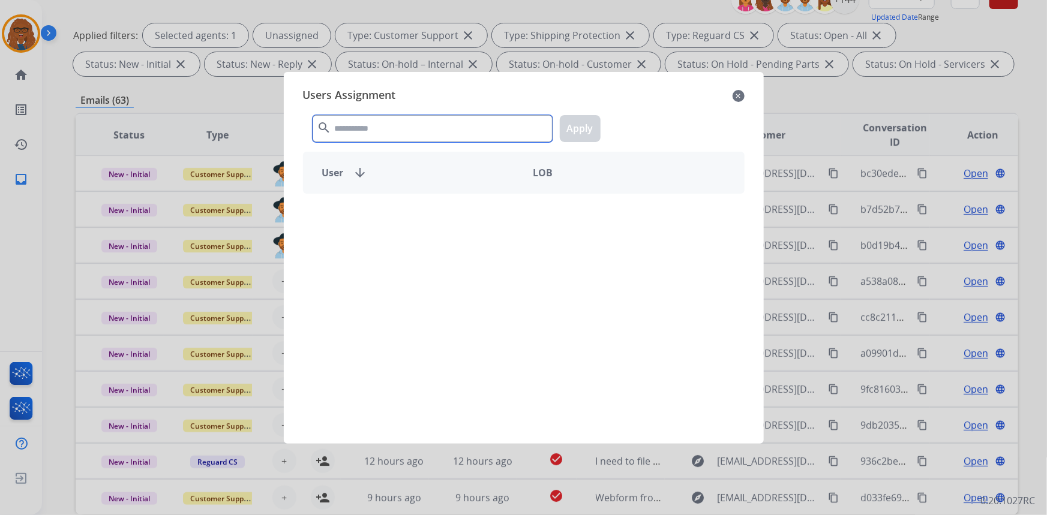
click at [387, 126] on input "text" at bounding box center [433, 128] width 240 height 27
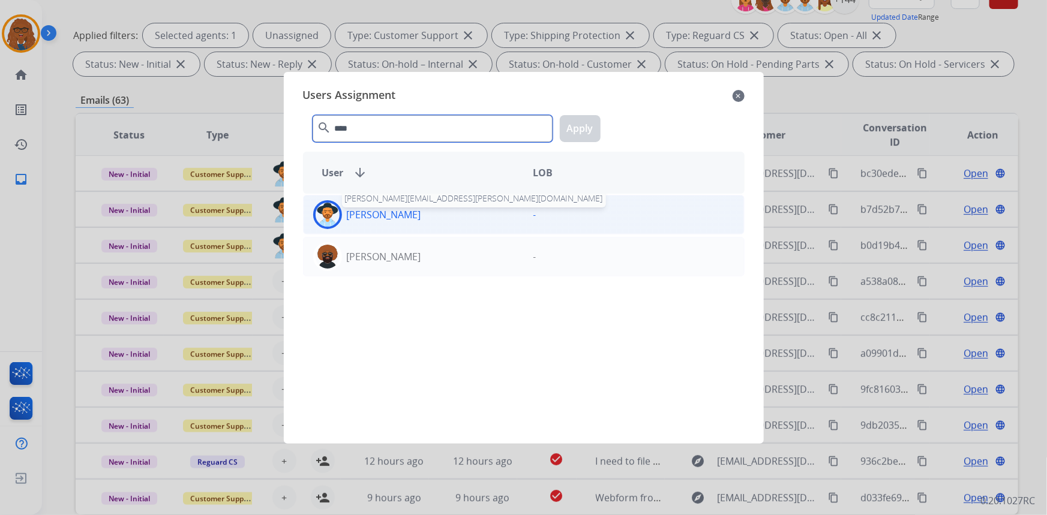
type input "****"
click at [386, 221] on p "[PERSON_NAME]" at bounding box center [384, 215] width 74 height 14
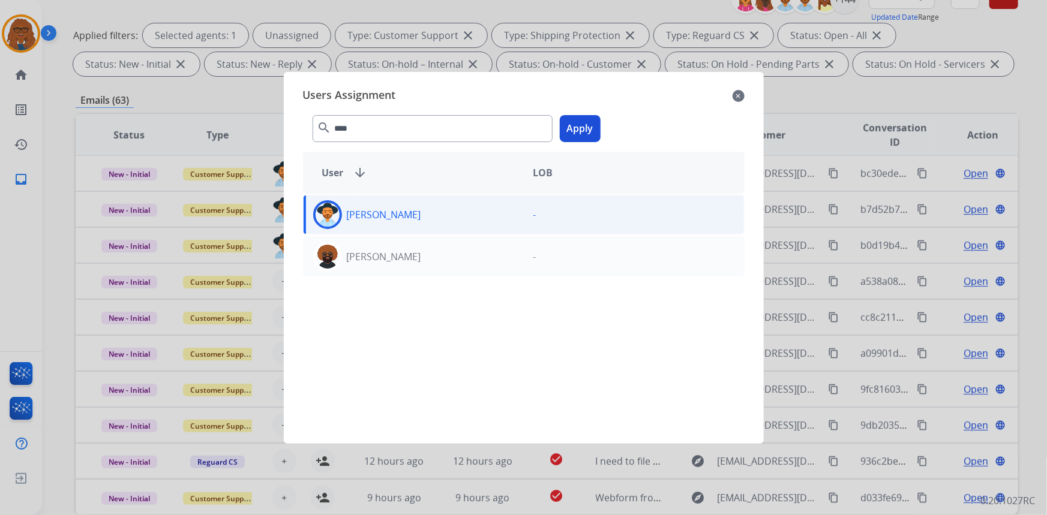
click at [588, 126] on button "Apply" at bounding box center [580, 128] width 41 height 27
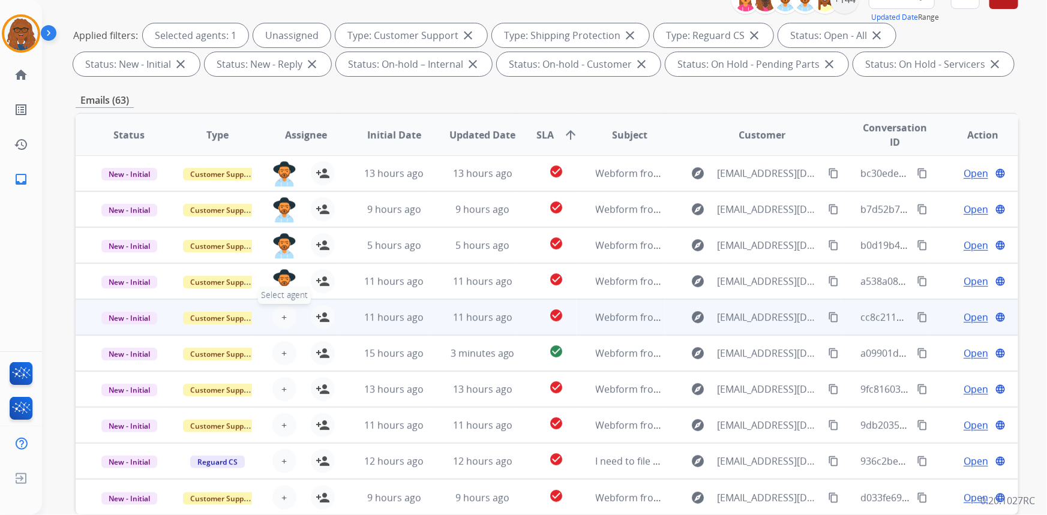
click at [281, 316] on span "+" at bounding box center [283, 317] width 5 height 14
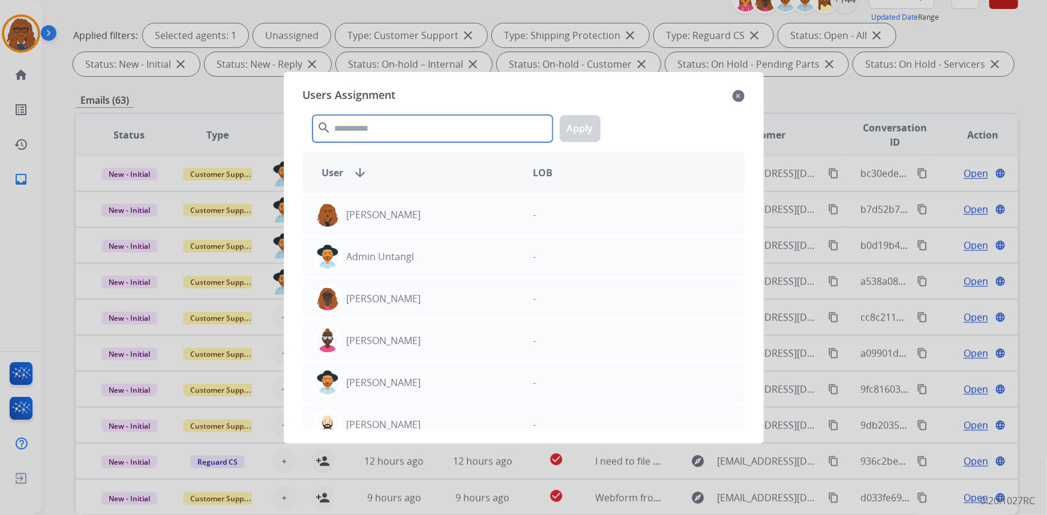
click at [378, 130] on input "text" at bounding box center [433, 128] width 240 height 27
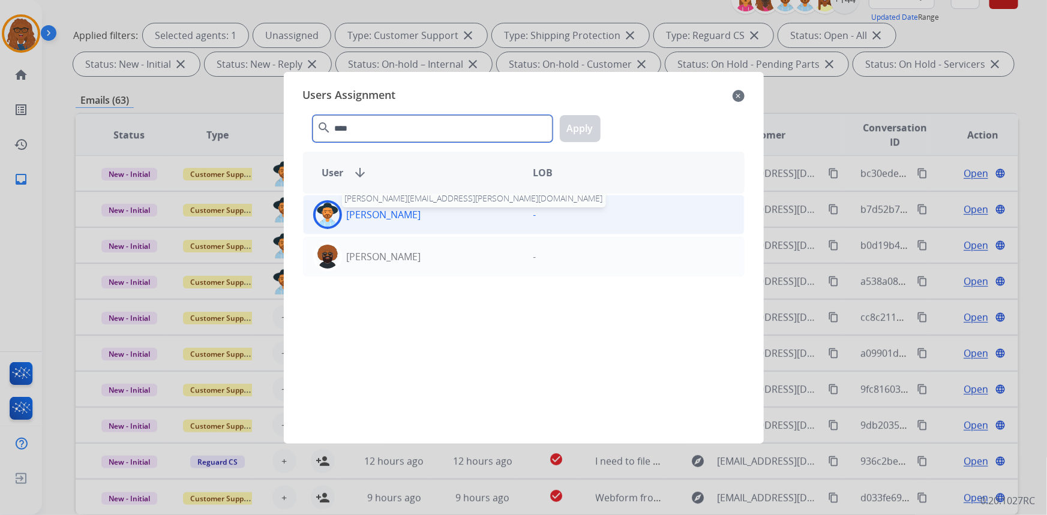
type input "****"
click at [375, 214] on p "[PERSON_NAME]" at bounding box center [384, 215] width 74 height 14
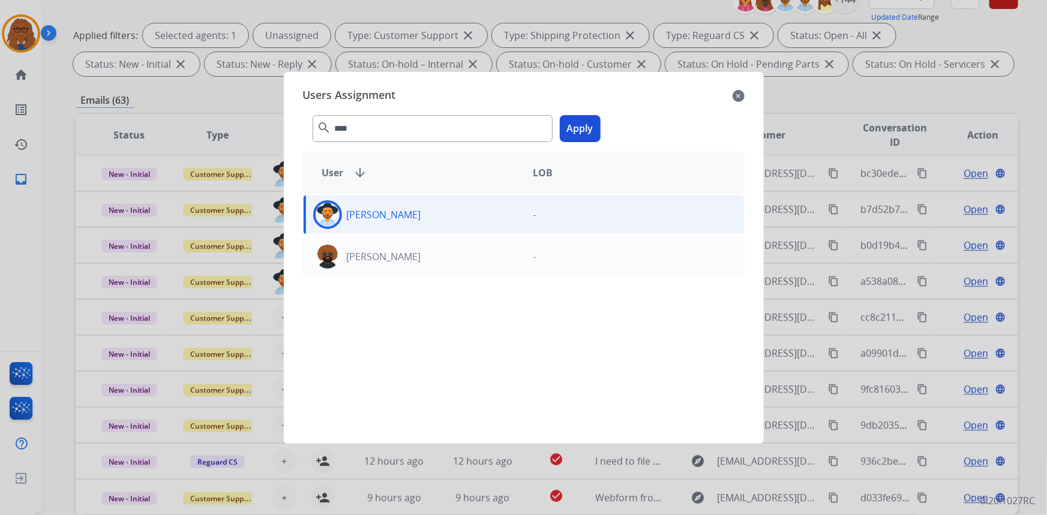
click at [581, 126] on button "Apply" at bounding box center [580, 128] width 41 height 27
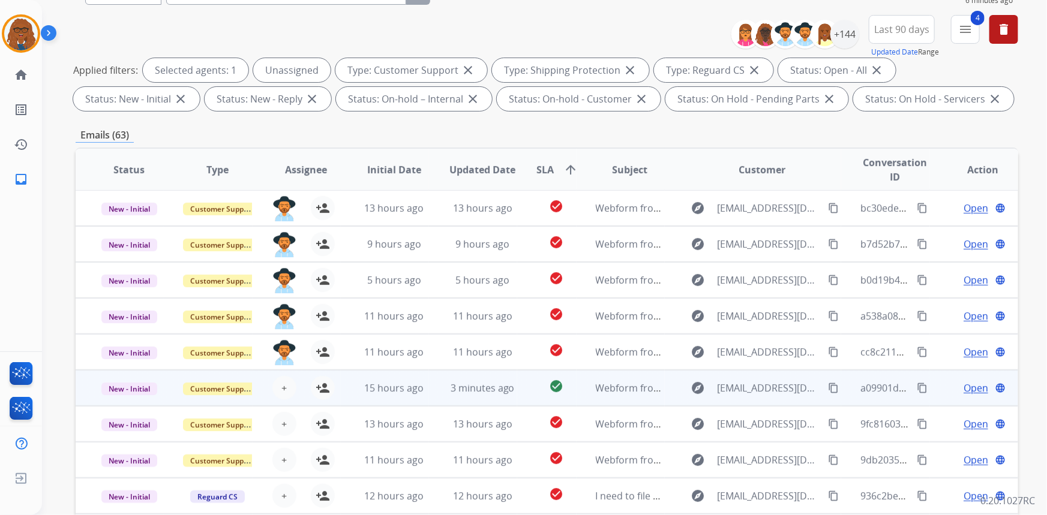
scroll to position [218, 0]
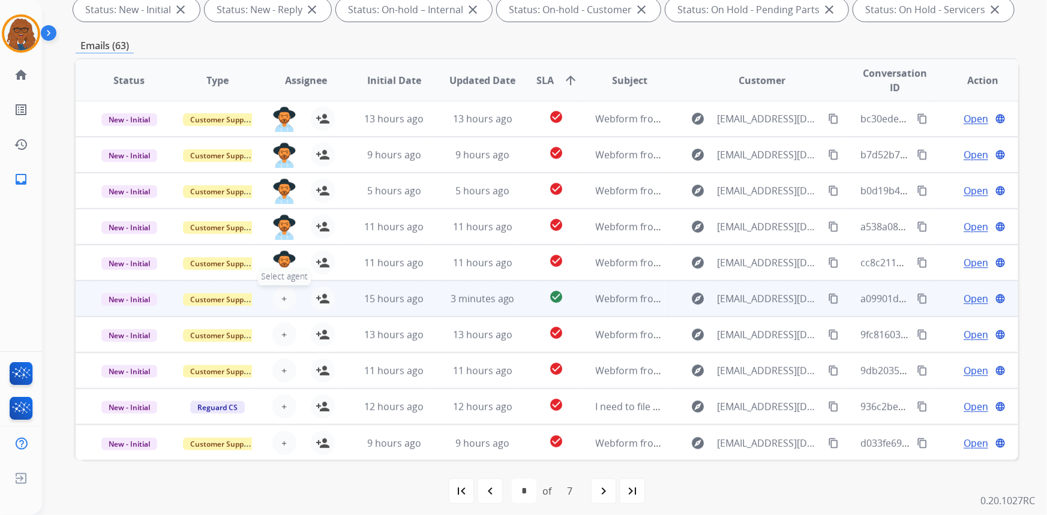
click at [283, 298] on span "+" at bounding box center [283, 299] width 5 height 14
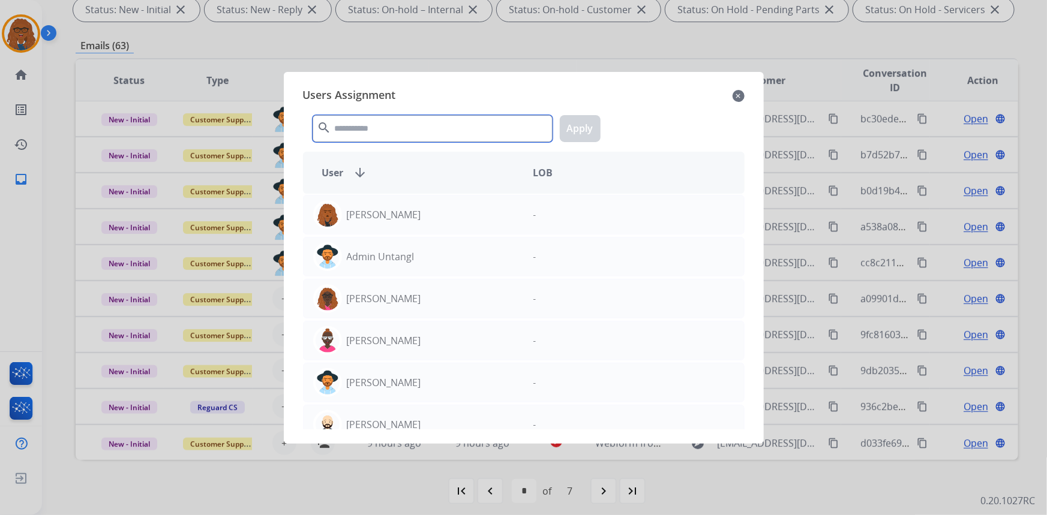
click at [396, 128] on input "text" at bounding box center [433, 128] width 240 height 27
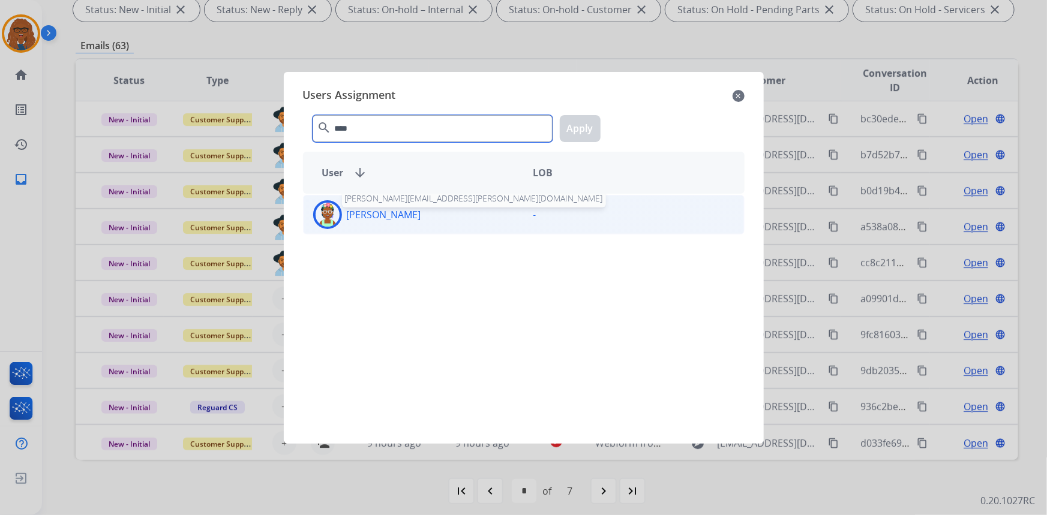
type input "****"
click at [387, 216] on p "[PERSON_NAME]" at bounding box center [384, 215] width 74 height 14
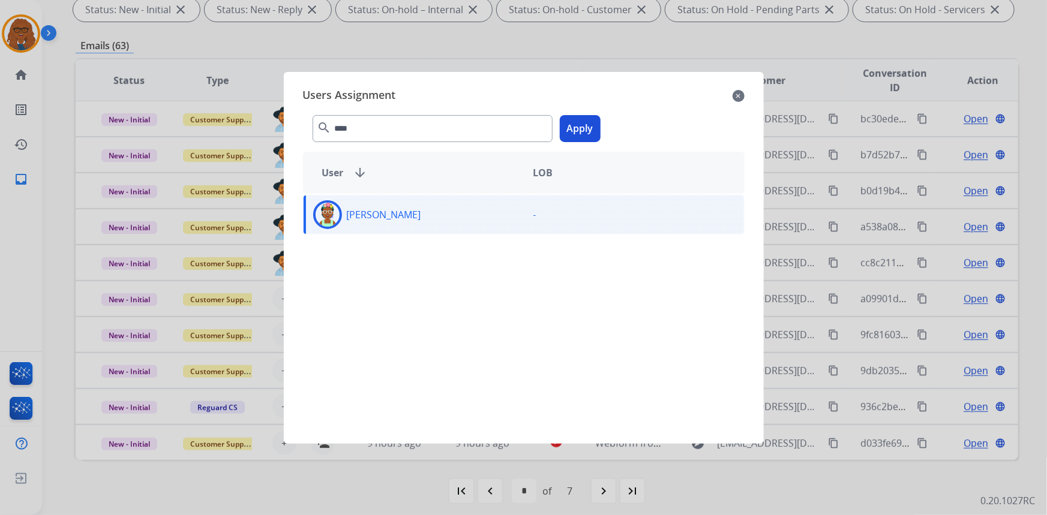
click at [583, 127] on button "Apply" at bounding box center [580, 128] width 41 height 27
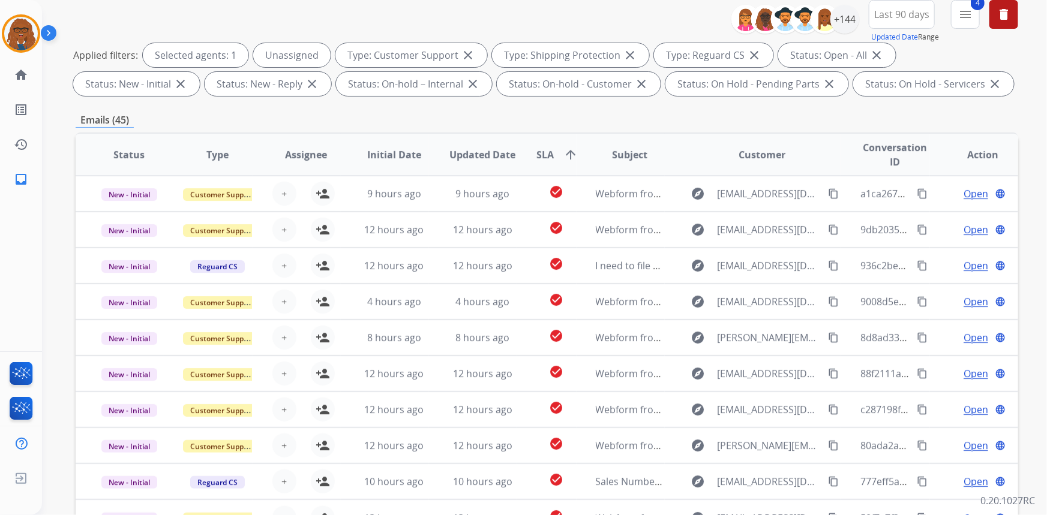
scroll to position [0, 0]
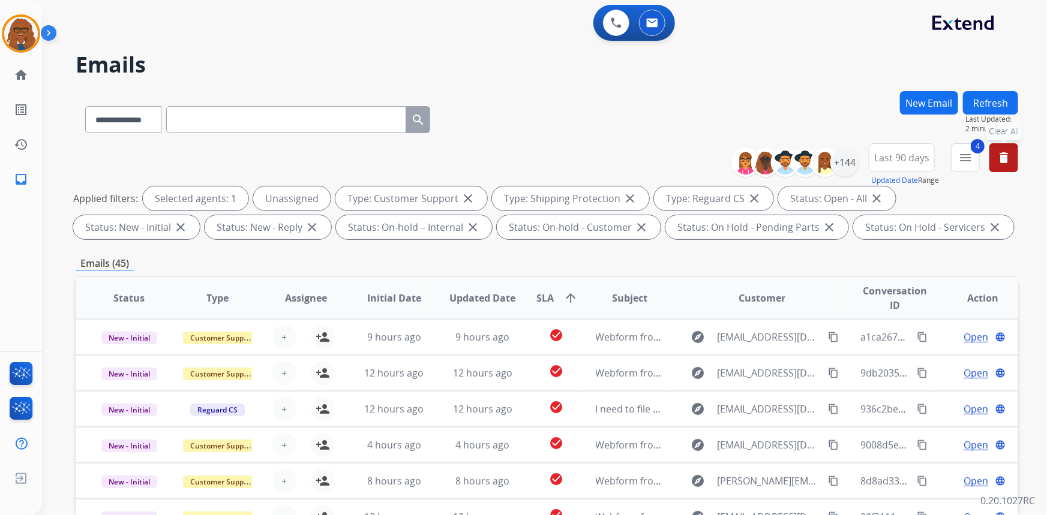
click at [1013, 158] on button "delete Clear All" at bounding box center [1003, 157] width 29 height 29
select select "*"
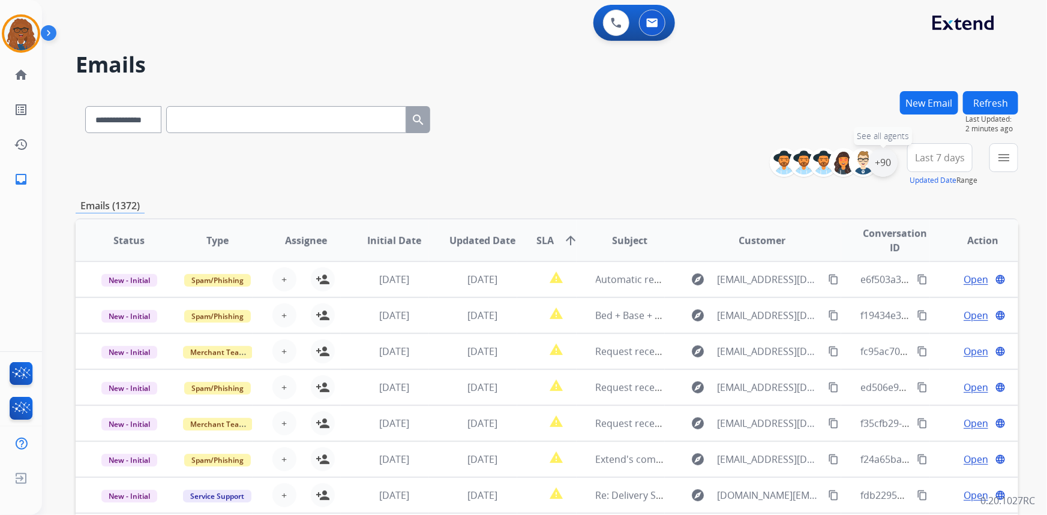
click at [882, 157] on div "+90" at bounding box center [883, 162] width 29 height 29
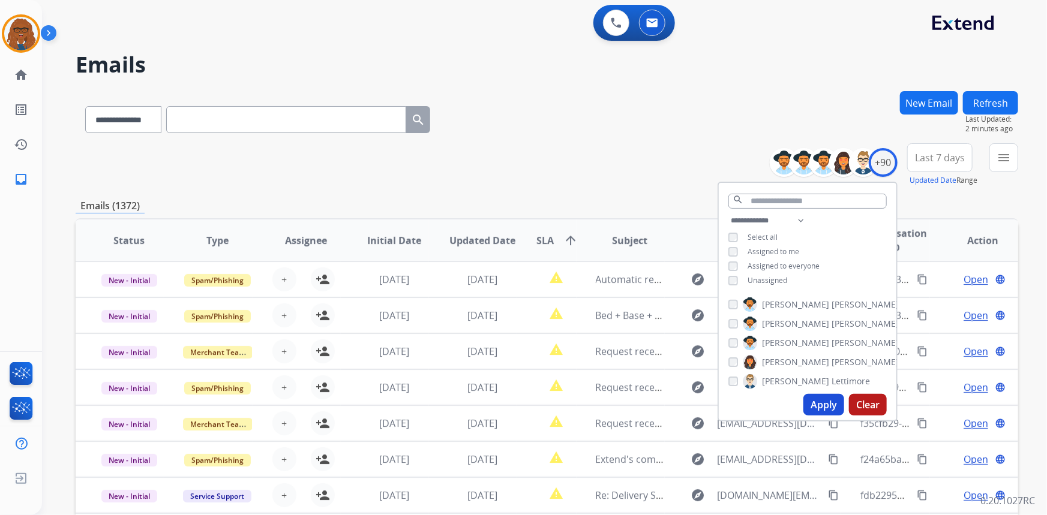
click at [812, 401] on button "Apply" at bounding box center [823, 405] width 41 height 22
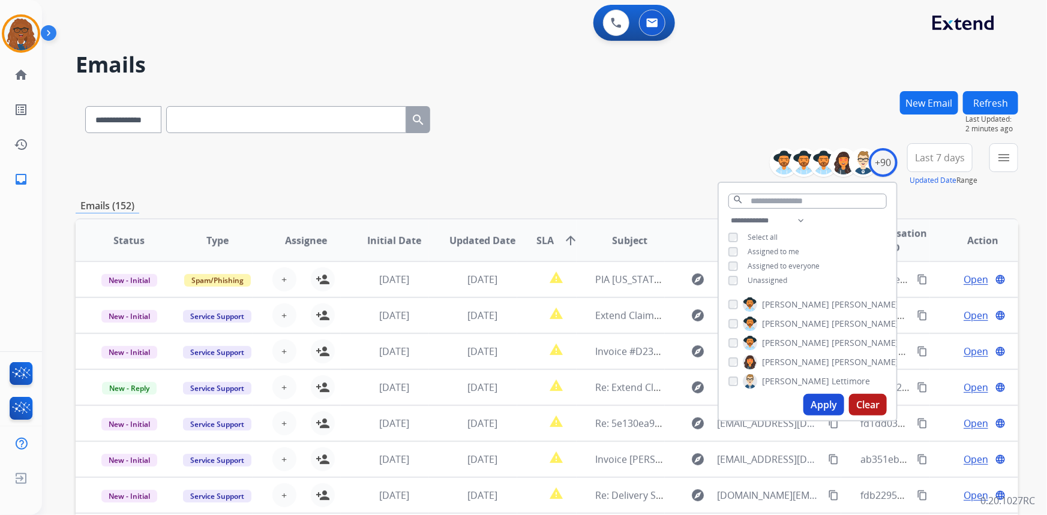
click at [922, 157] on span "Last 7 days" at bounding box center [940, 157] width 50 height 5
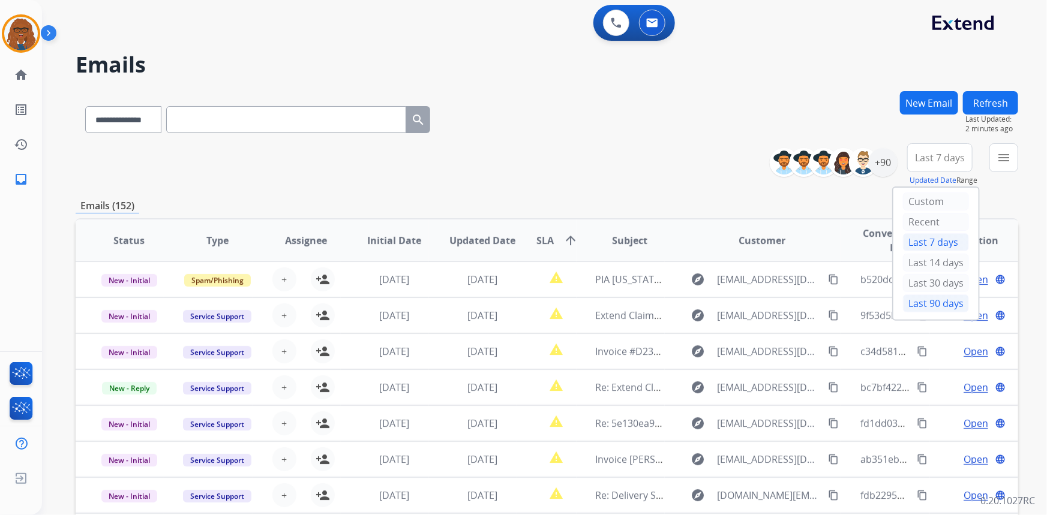
click at [912, 298] on div "Last 90 days" at bounding box center [936, 304] width 66 height 18
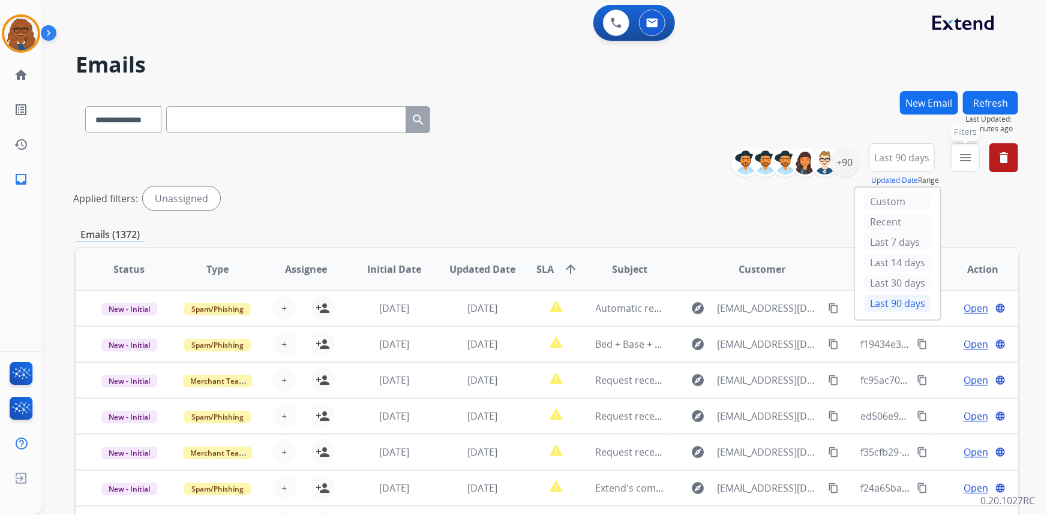
click at [971, 159] on mat-icon "menu" at bounding box center [965, 158] width 14 height 14
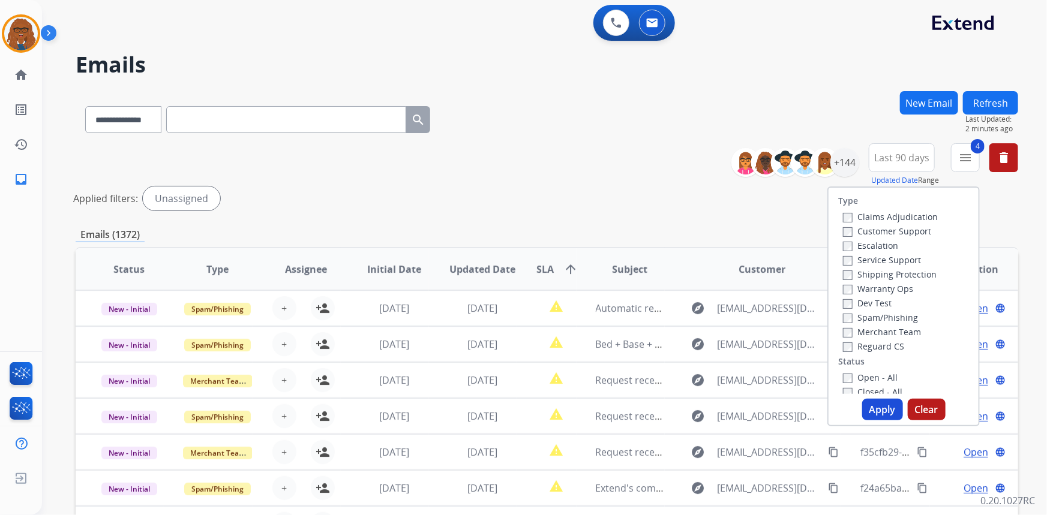
click at [871, 407] on button "Apply" at bounding box center [882, 410] width 41 height 22
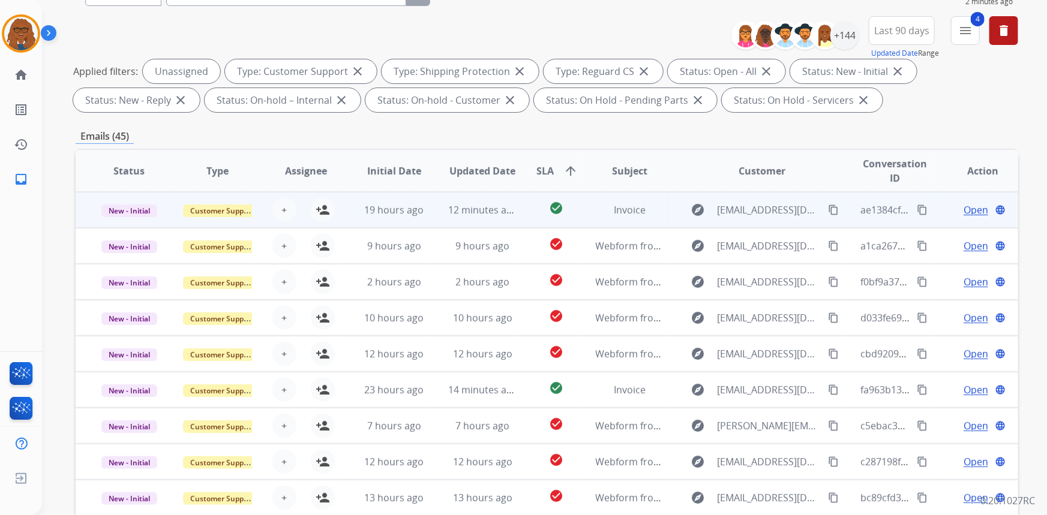
scroll to position [115, 0]
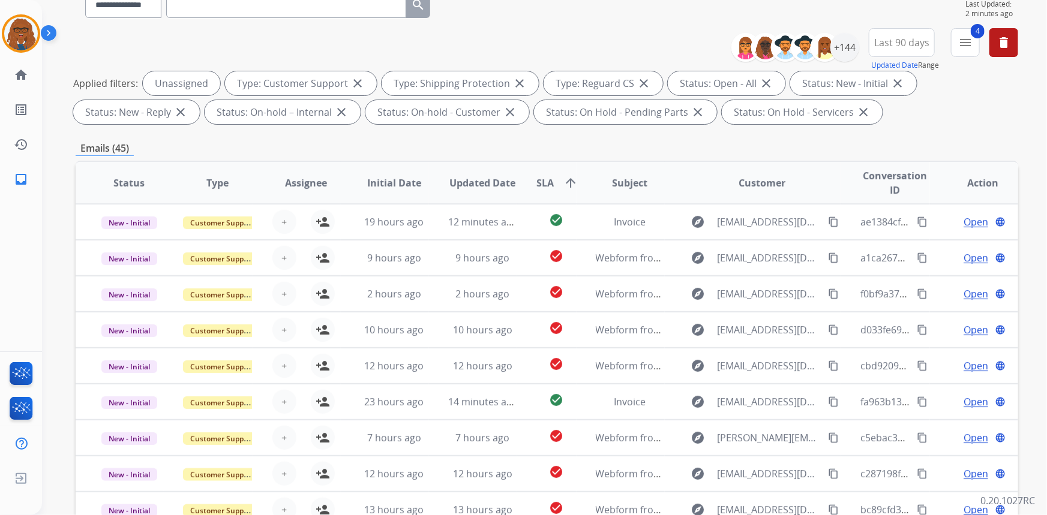
click at [542, 181] on span "SLA" at bounding box center [544, 183] width 17 height 14
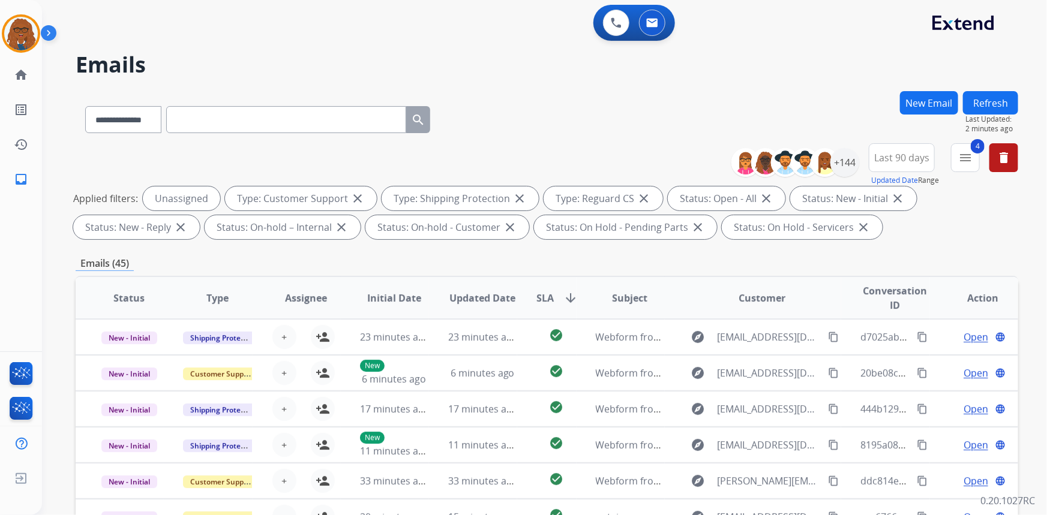
click at [543, 292] on span "SLA" at bounding box center [544, 298] width 17 height 14
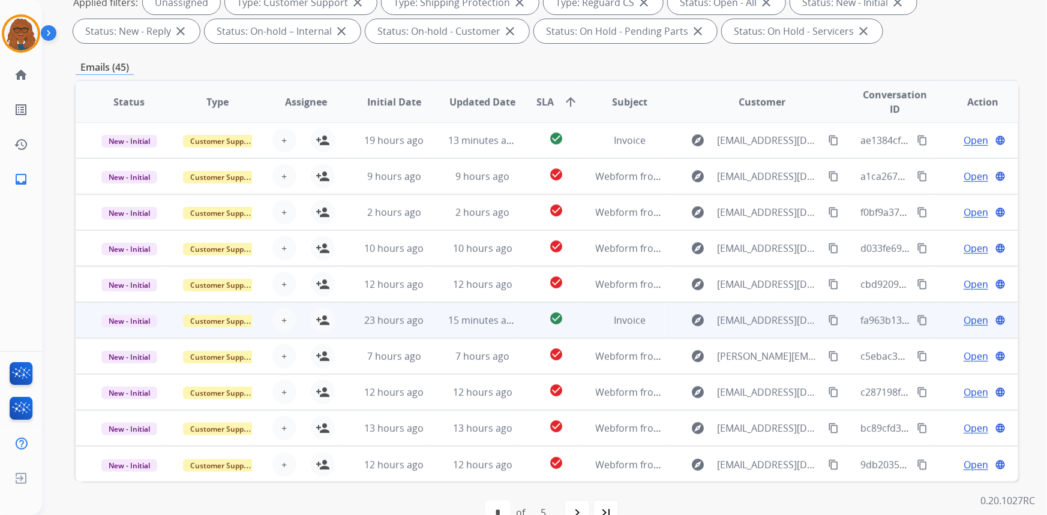
scroll to position [224, 0]
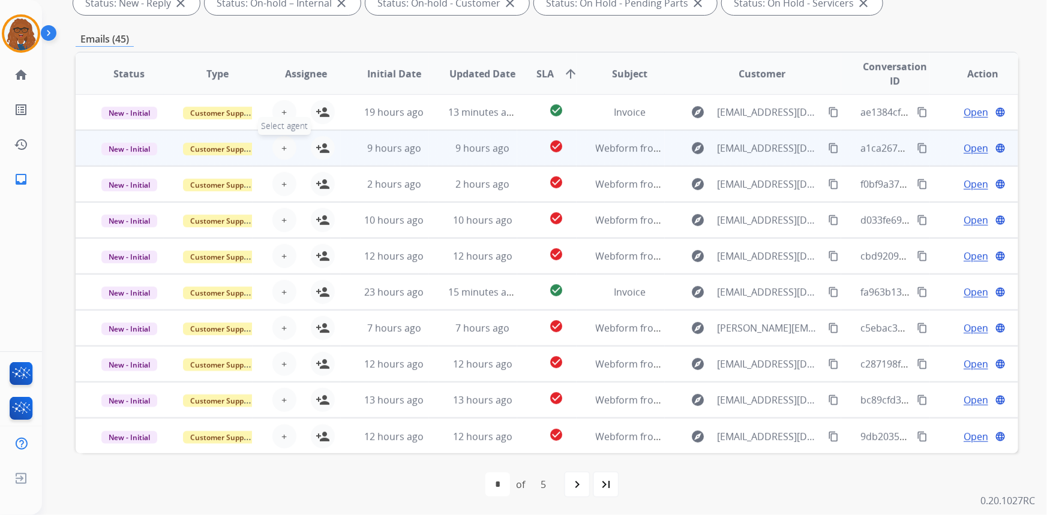
click at [278, 143] on button "+ Select agent" at bounding box center [284, 148] width 24 height 24
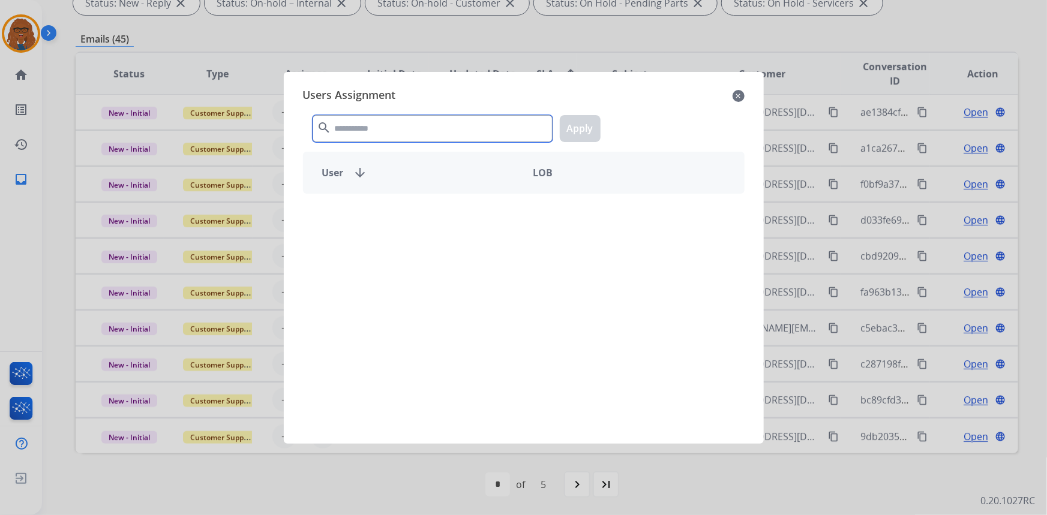
click at [339, 124] on input "text" at bounding box center [433, 128] width 240 height 27
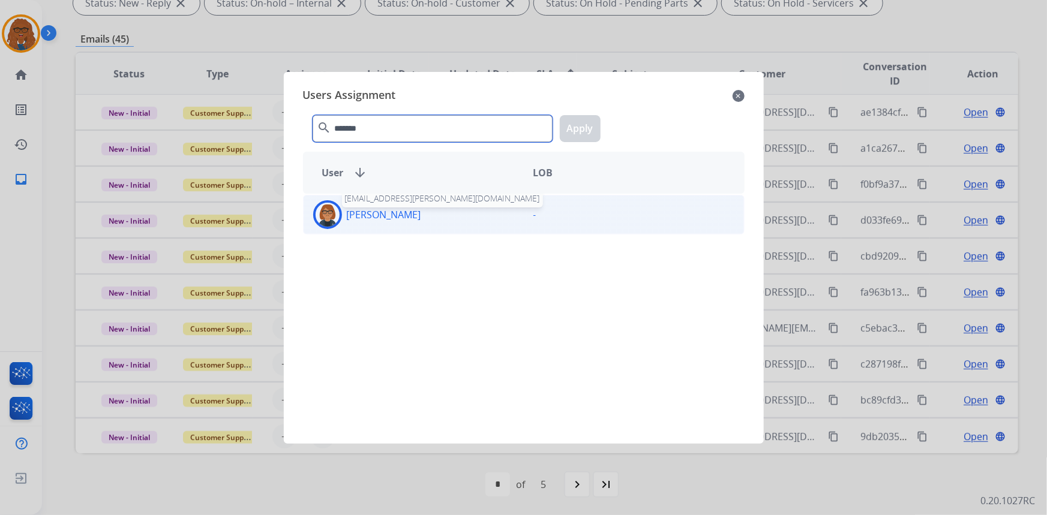
type input "*******"
click at [375, 217] on p "[PERSON_NAME]" at bounding box center [384, 215] width 74 height 14
click at [578, 128] on button "Apply" at bounding box center [580, 128] width 41 height 27
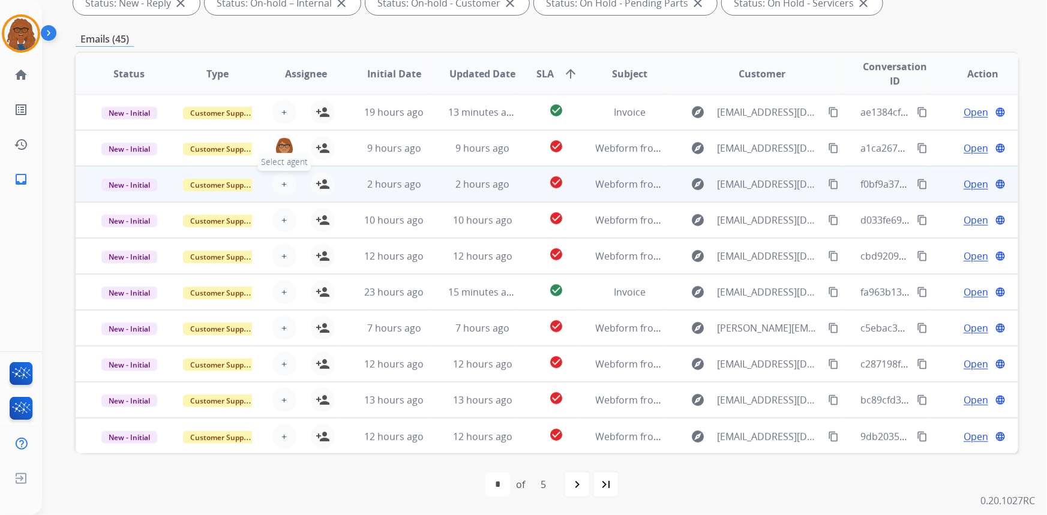
click at [282, 179] on span "+" at bounding box center [283, 184] width 5 height 14
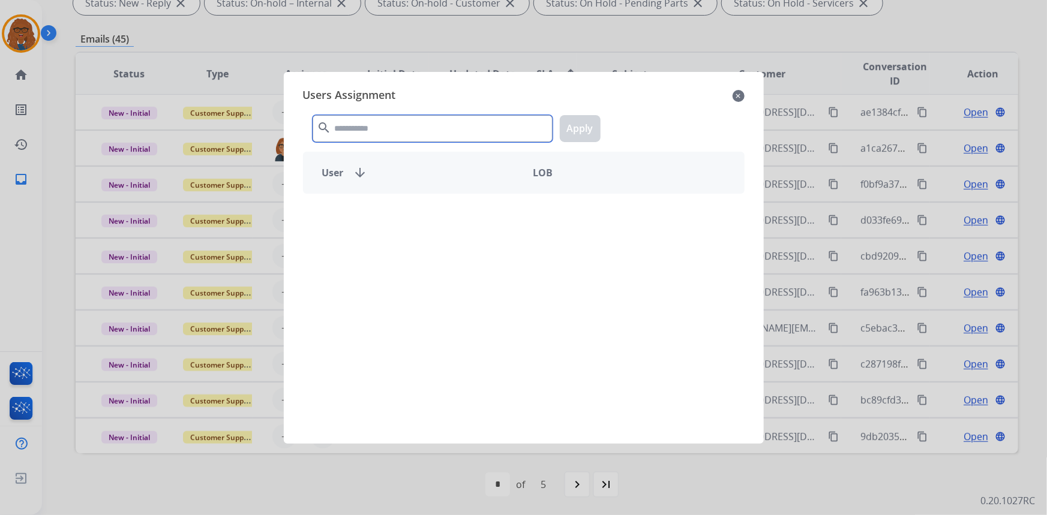
click at [376, 128] on input "text" at bounding box center [433, 128] width 240 height 27
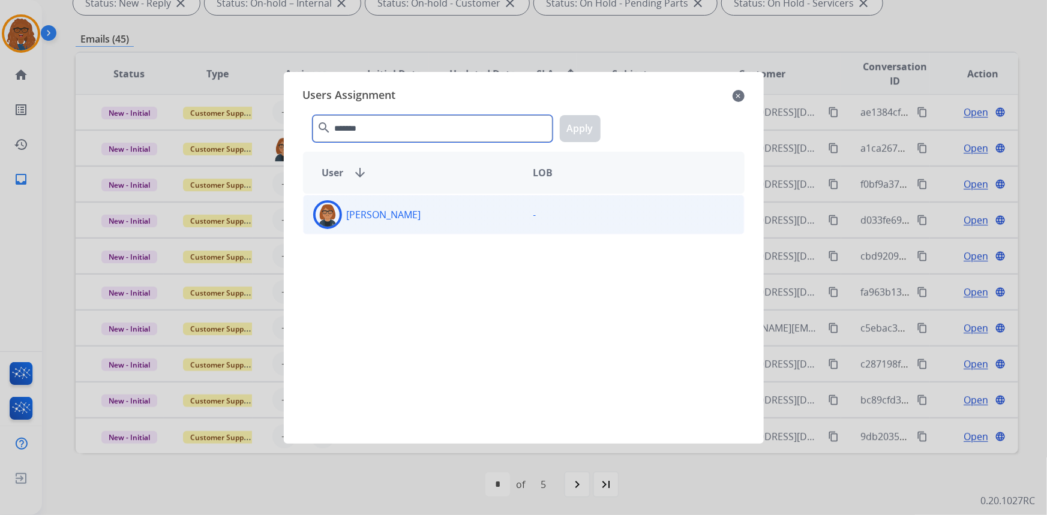
type input "*******"
click at [406, 223] on div "[PERSON_NAME]" at bounding box center [414, 214] width 220 height 29
click at [578, 123] on button "Apply" at bounding box center [580, 128] width 41 height 27
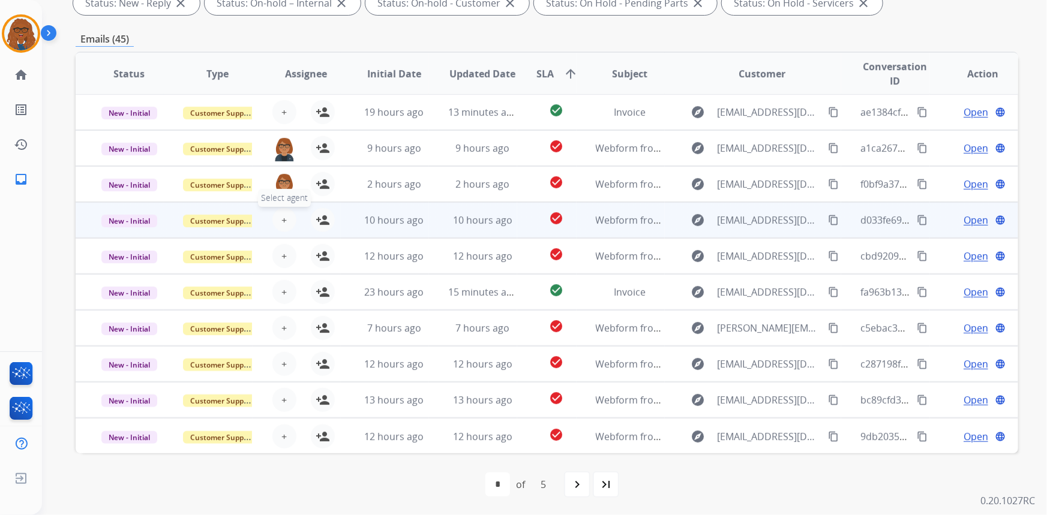
click at [277, 221] on button "+ Select agent" at bounding box center [284, 220] width 24 height 24
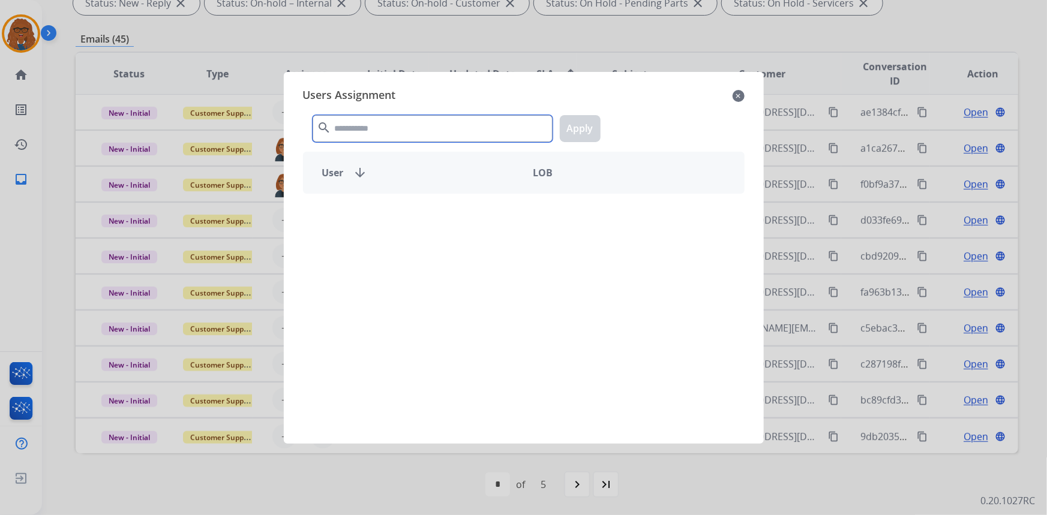
click at [390, 124] on input "text" at bounding box center [433, 128] width 240 height 27
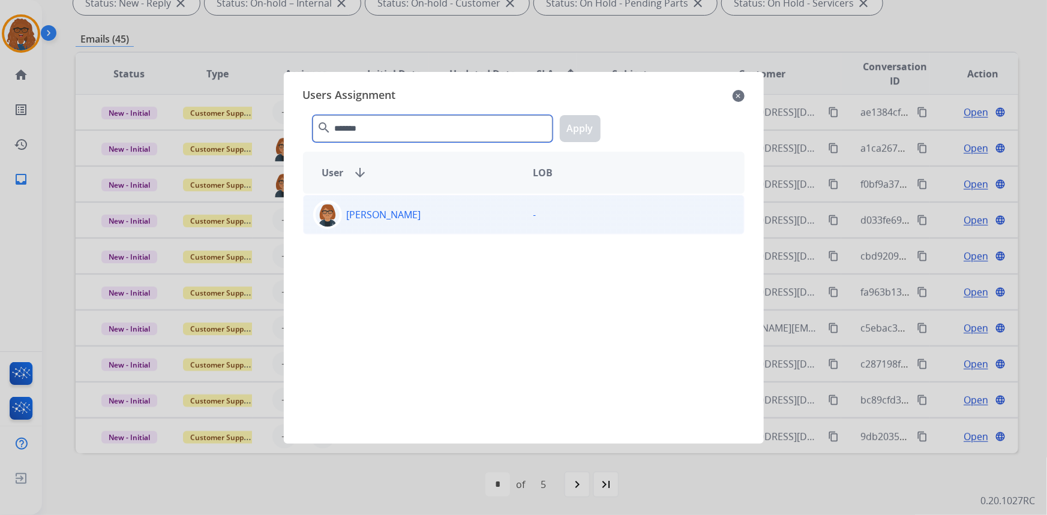
type input "*******"
click at [414, 220] on p "[PERSON_NAME]" at bounding box center [384, 215] width 74 height 14
click at [585, 122] on button "Apply" at bounding box center [580, 128] width 41 height 27
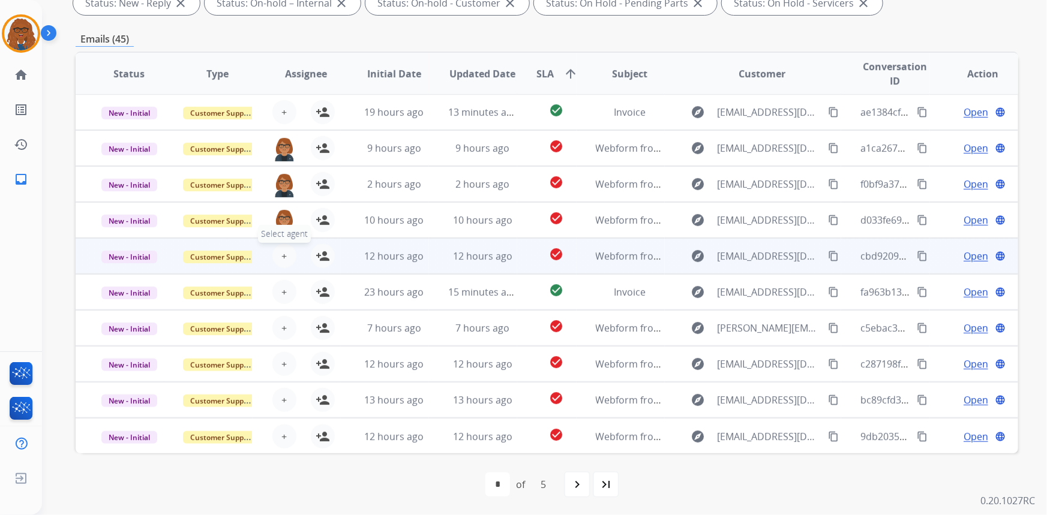
click at [281, 253] on span "+" at bounding box center [283, 256] width 5 height 14
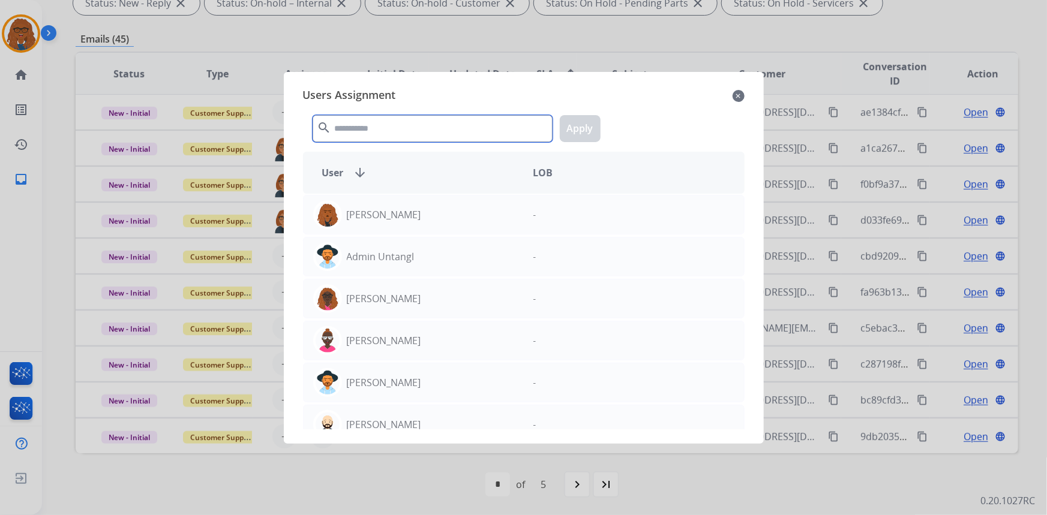
click at [468, 128] on input "text" at bounding box center [433, 128] width 240 height 27
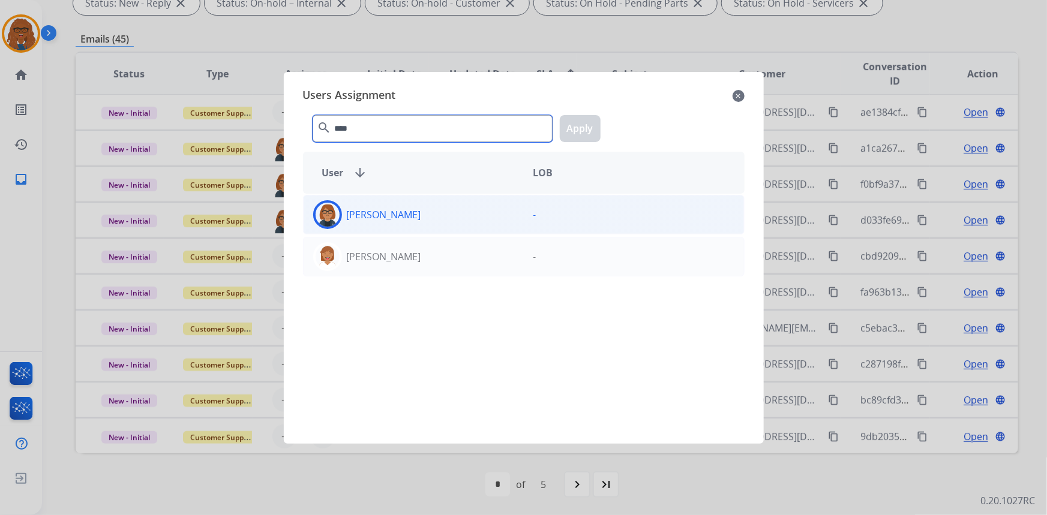
type input "****"
click at [469, 218] on div "[PERSON_NAME]" at bounding box center [414, 214] width 220 height 29
click at [577, 127] on button "Apply" at bounding box center [580, 128] width 41 height 27
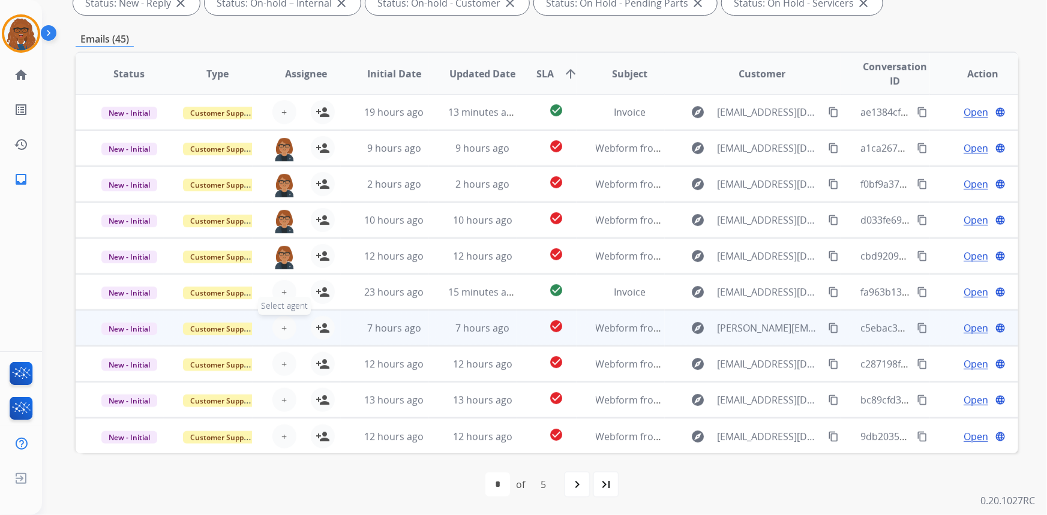
click at [283, 326] on span "+" at bounding box center [283, 328] width 5 height 14
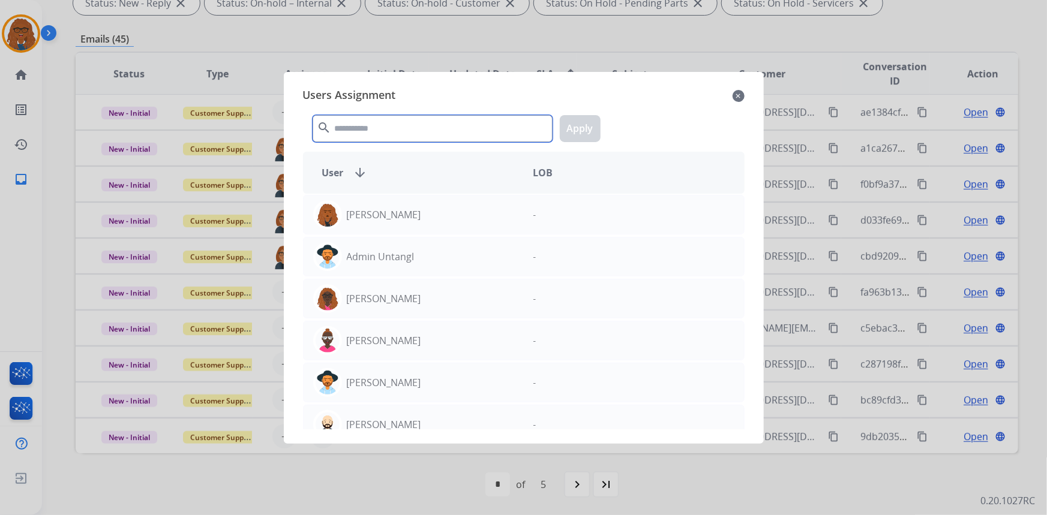
click at [433, 125] on input "text" at bounding box center [433, 128] width 240 height 27
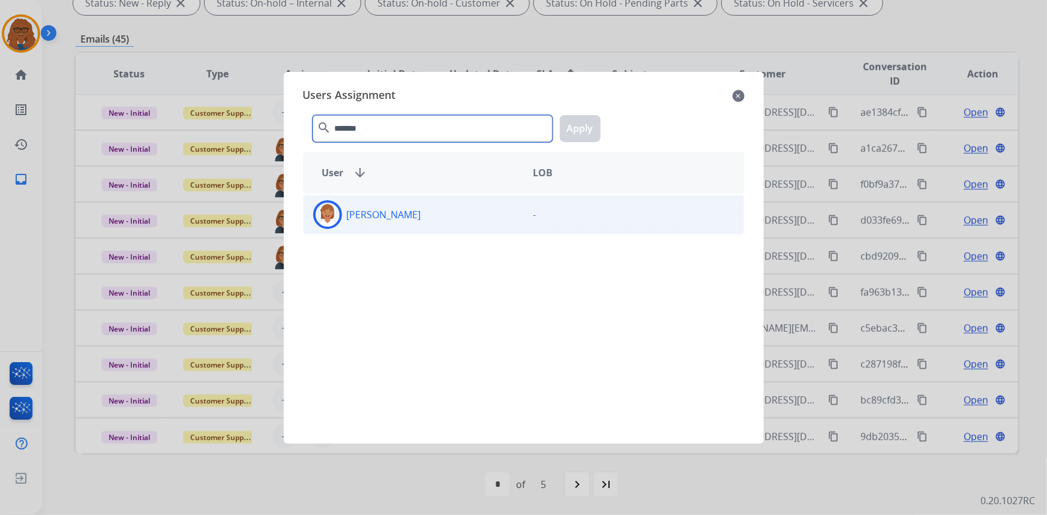
type input "*******"
click at [429, 225] on div "[PERSON_NAME]" at bounding box center [414, 214] width 220 height 29
click at [582, 125] on button "Apply" at bounding box center [580, 128] width 41 height 27
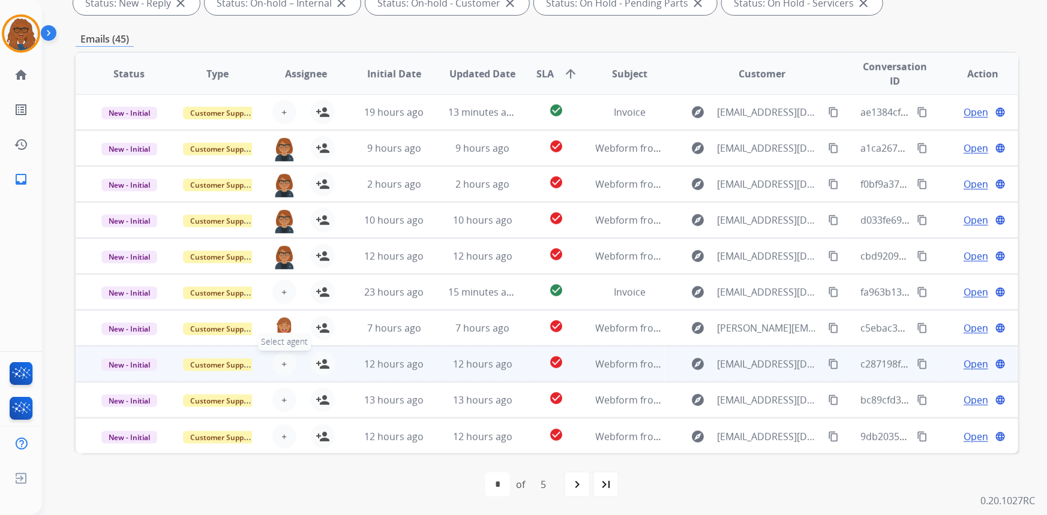
click at [281, 362] on span "+" at bounding box center [283, 364] width 5 height 14
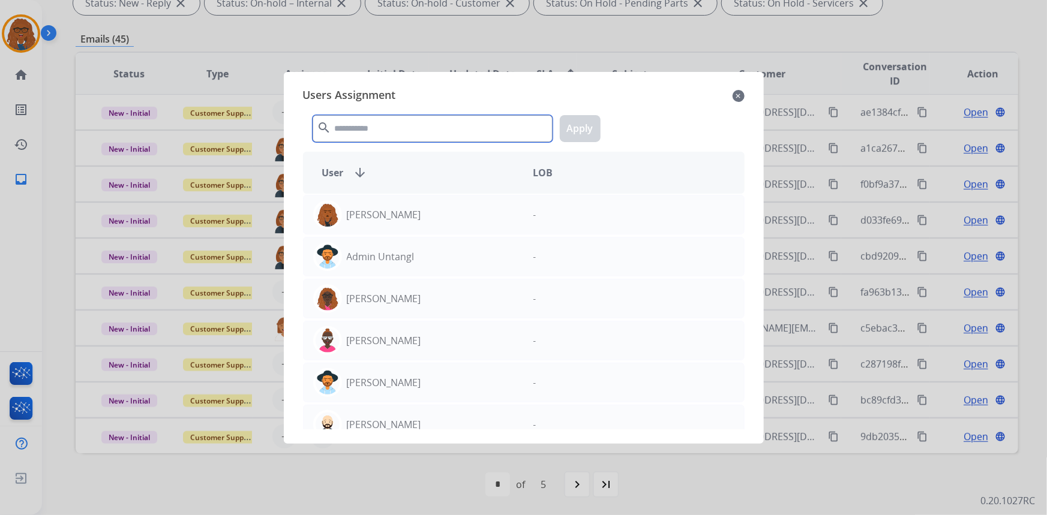
click at [414, 122] on input "text" at bounding box center [433, 128] width 240 height 27
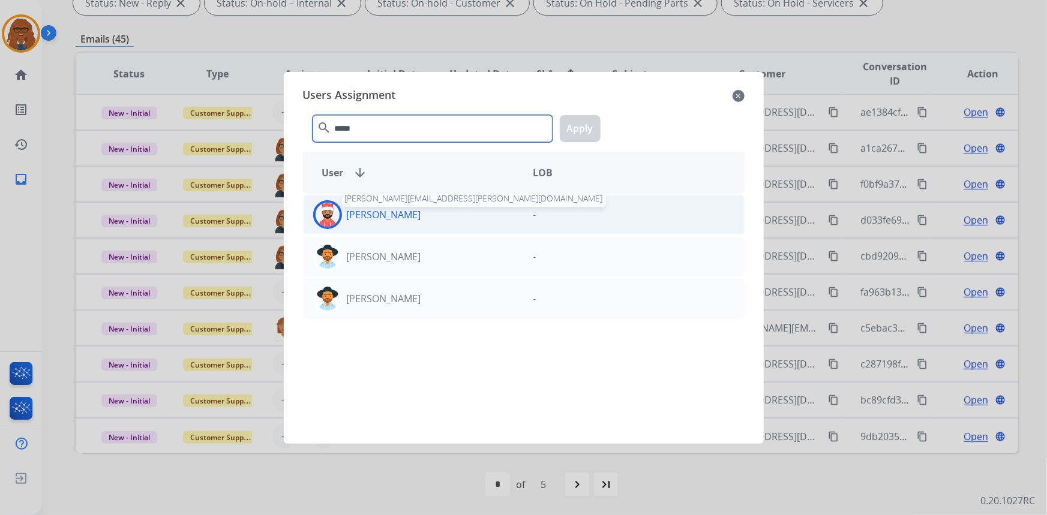
type input "*****"
click at [404, 210] on p "[PERSON_NAME]" at bounding box center [384, 215] width 74 height 14
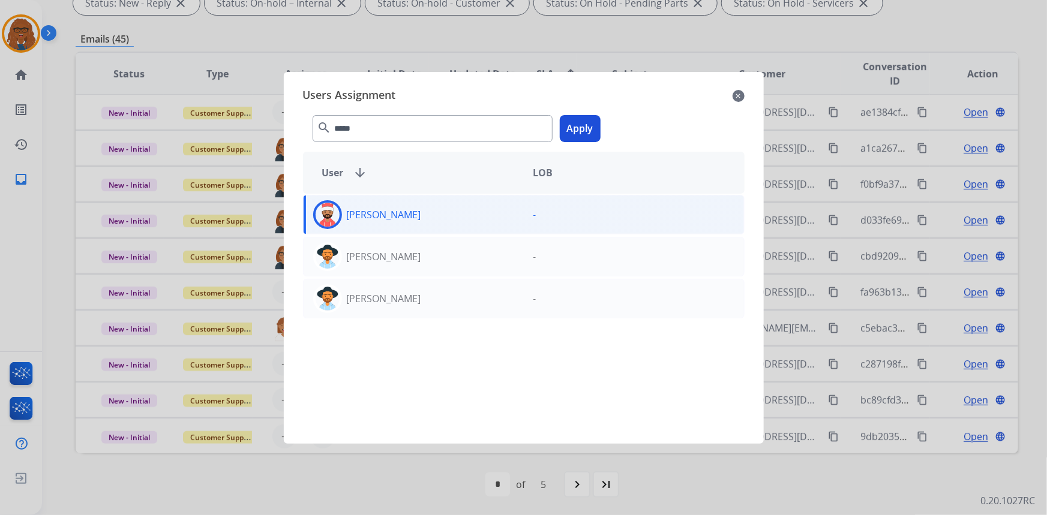
click at [587, 123] on button "Apply" at bounding box center [580, 128] width 41 height 27
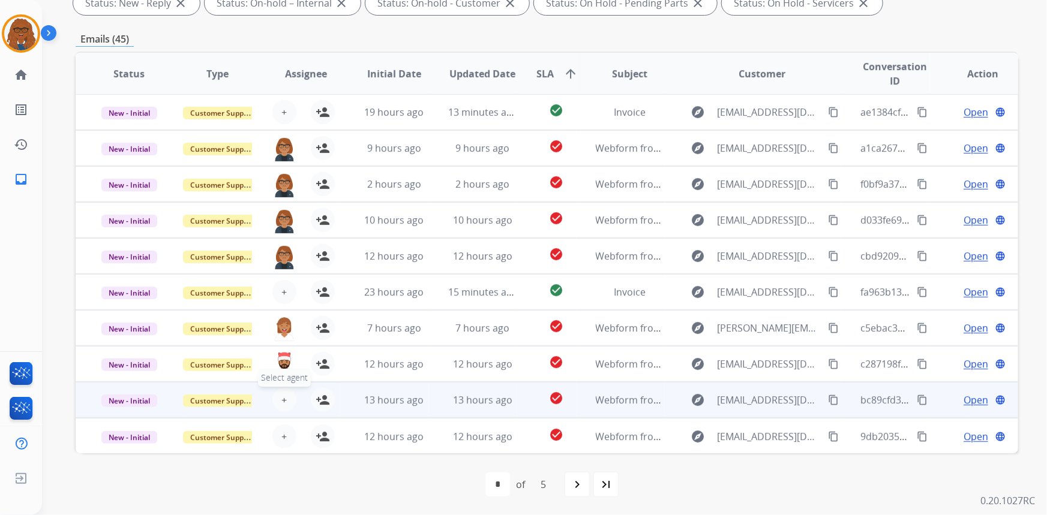
click at [283, 393] on span "+" at bounding box center [283, 400] width 5 height 14
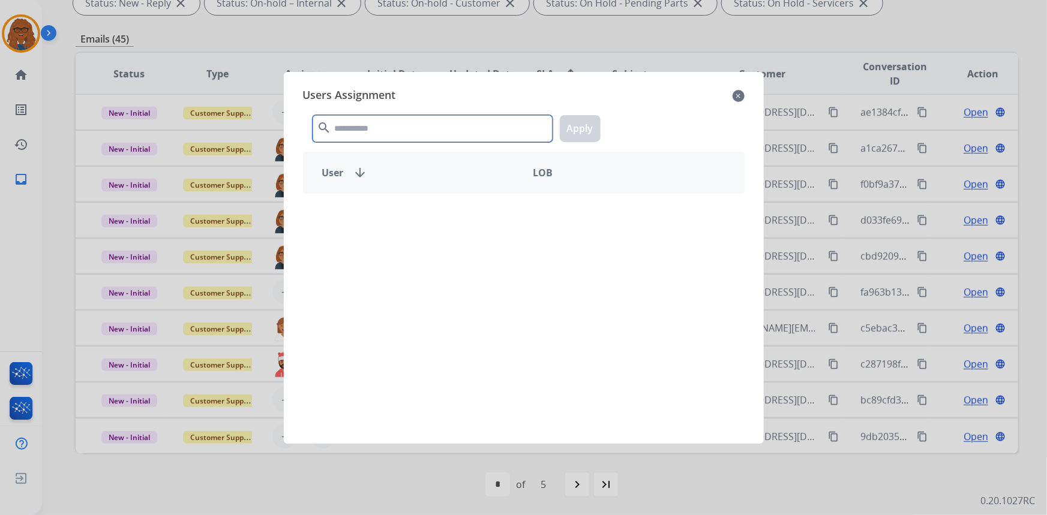
click at [437, 127] on input "text" at bounding box center [433, 128] width 240 height 27
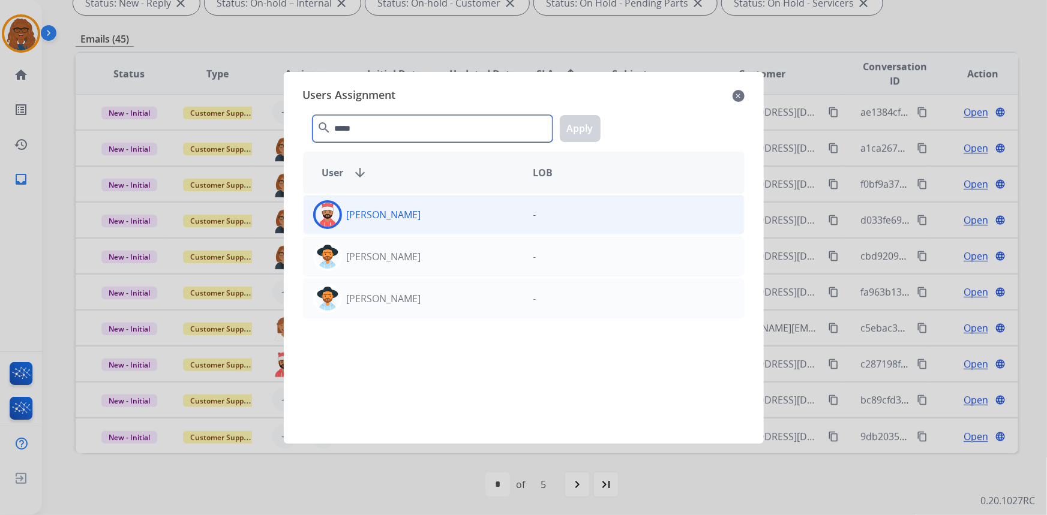
type input "*****"
click at [420, 212] on div "[PERSON_NAME]" at bounding box center [414, 214] width 220 height 29
click at [581, 125] on button "Apply" at bounding box center [580, 128] width 41 height 27
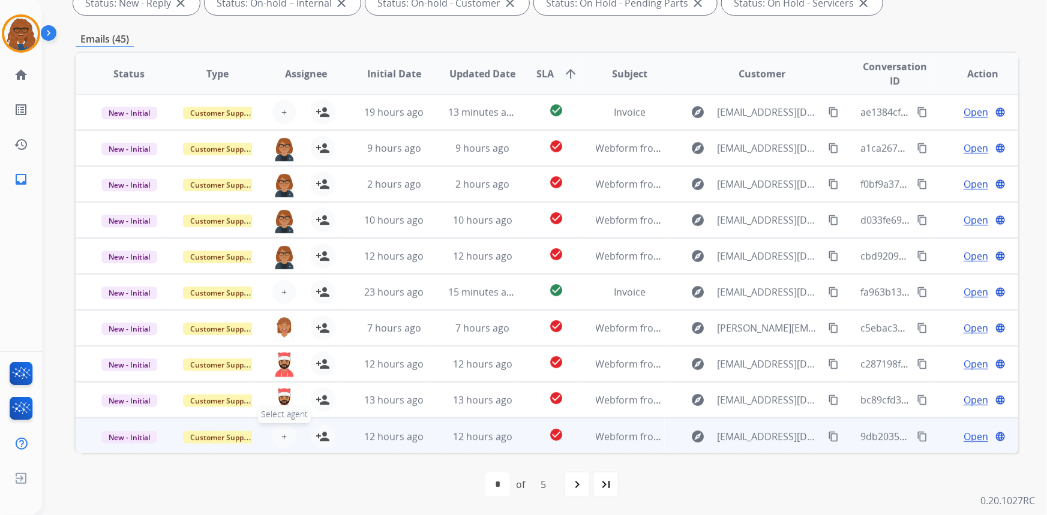
click at [283, 431] on span "+" at bounding box center [283, 436] width 5 height 14
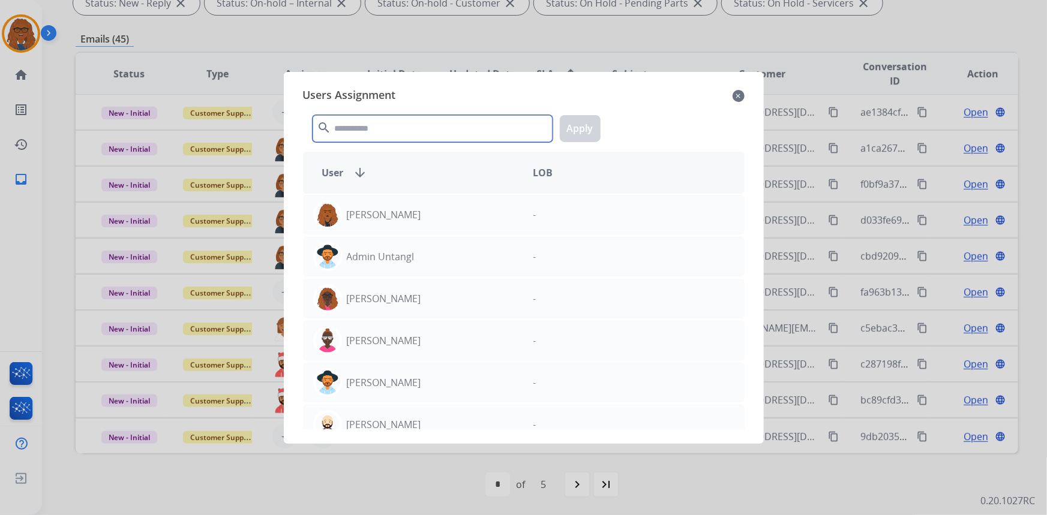
click at [426, 126] on input "text" at bounding box center [433, 128] width 240 height 27
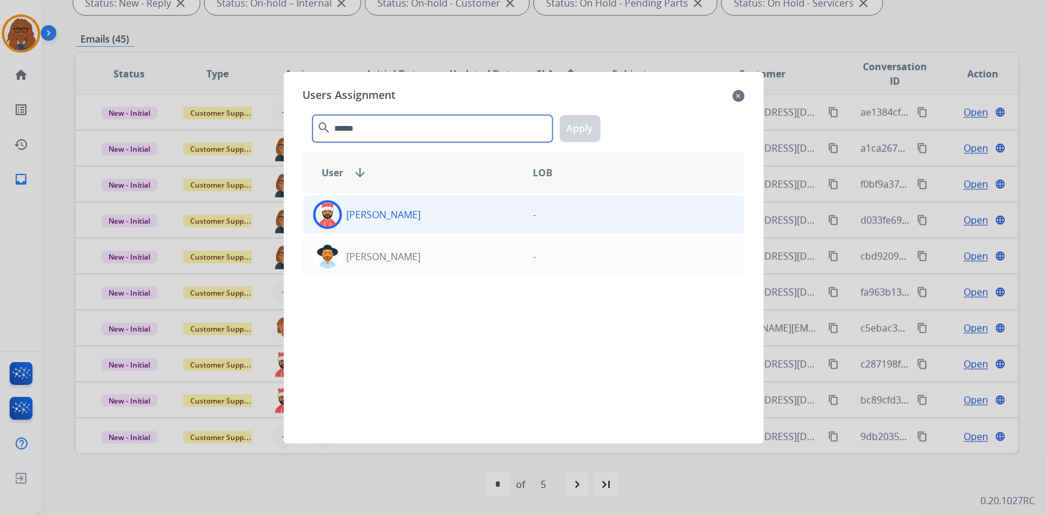
type input "*****"
click at [408, 205] on div "[PERSON_NAME]" at bounding box center [414, 214] width 220 height 29
click at [585, 123] on button "Apply" at bounding box center [580, 128] width 41 height 27
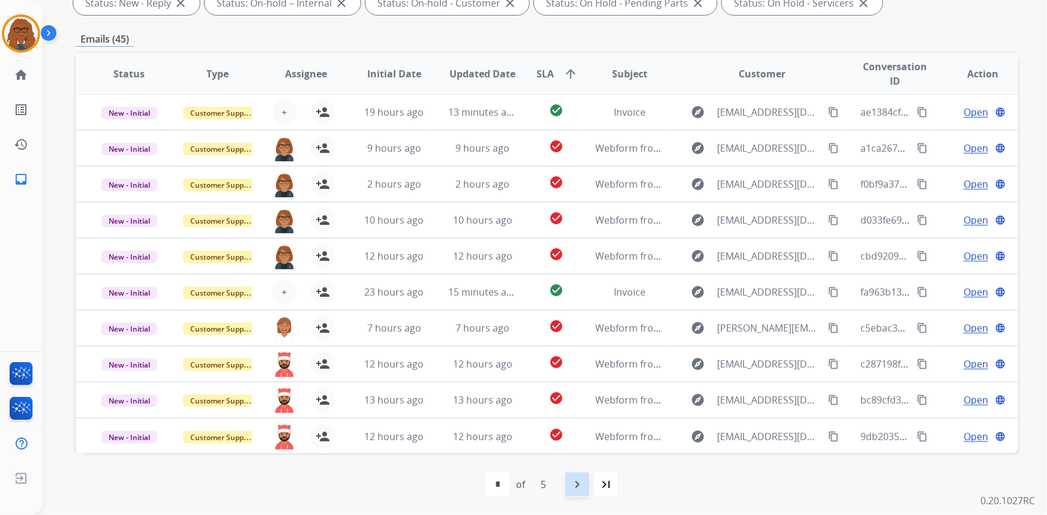
click at [572, 481] on mat-icon "navigate_next" at bounding box center [577, 484] width 14 height 14
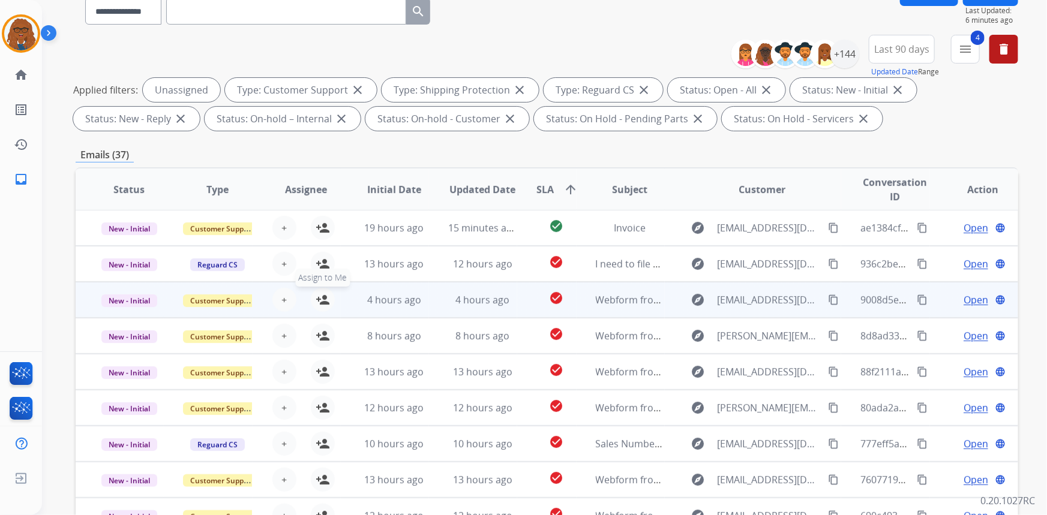
scroll to position [163, 0]
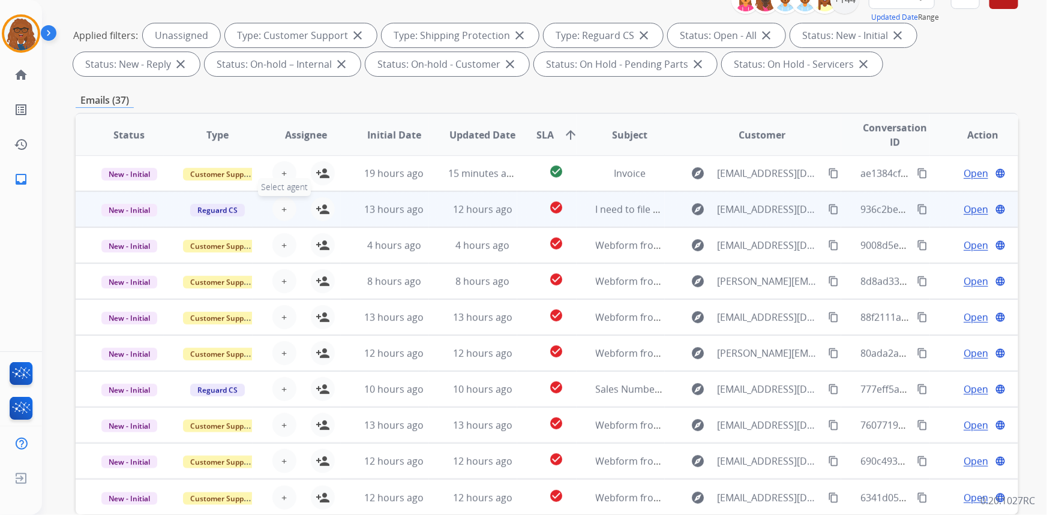
click at [284, 204] on span "+" at bounding box center [283, 209] width 5 height 14
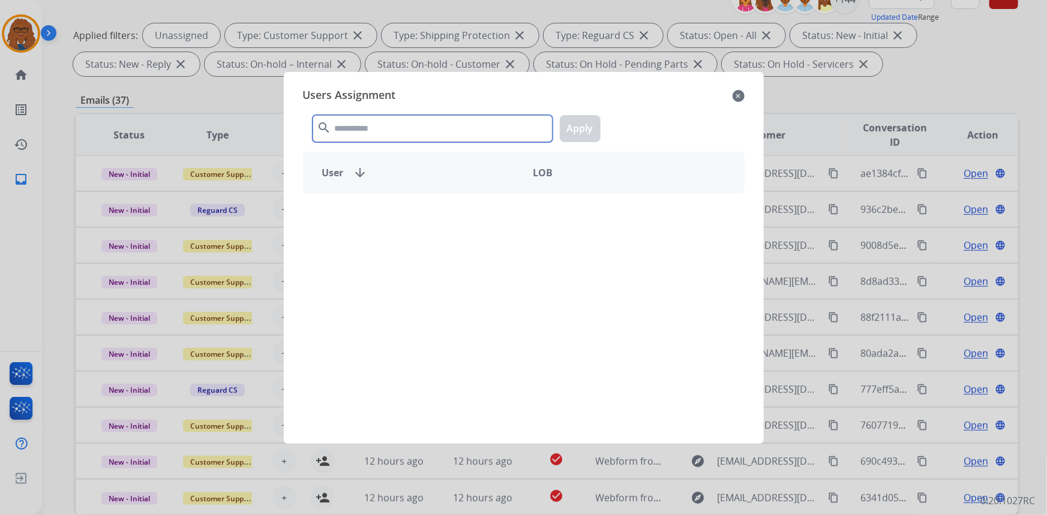
click at [388, 130] on input "text" at bounding box center [433, 128] width 240 height 27
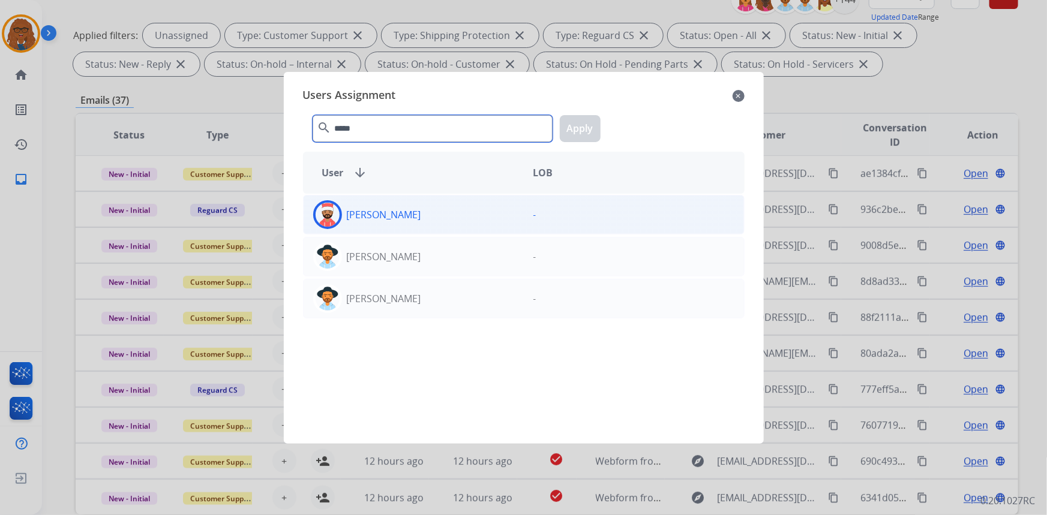
type input "*****"
click at [369, 222] on div "[PERSON_NAME]" at bounding box center [414, 214] width 220 height 29
click at [583, 126] on button "Apply" at bounding box center [580, 128] width 41 height 27
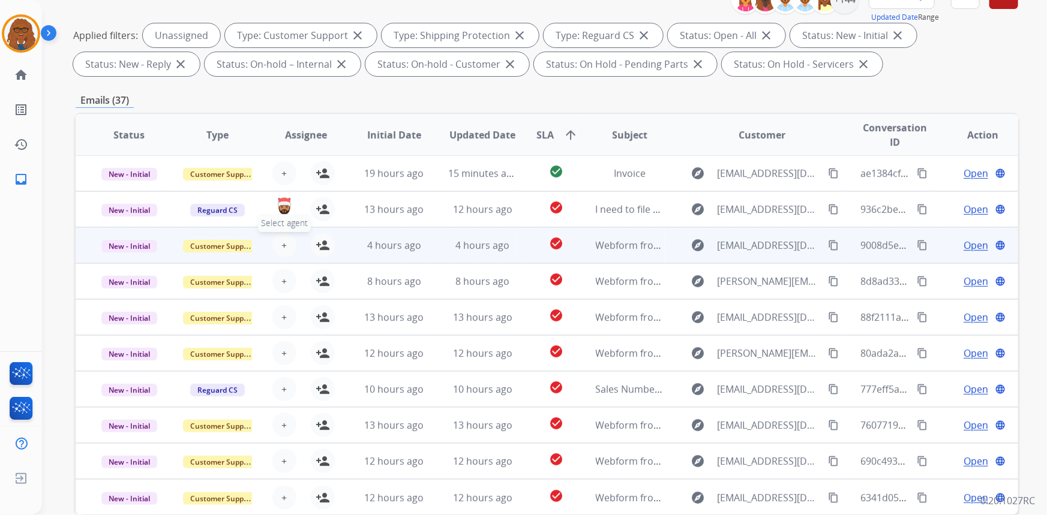
click at [283, 241] on span "+" at bounding box center [283, 245] width 5 height 14
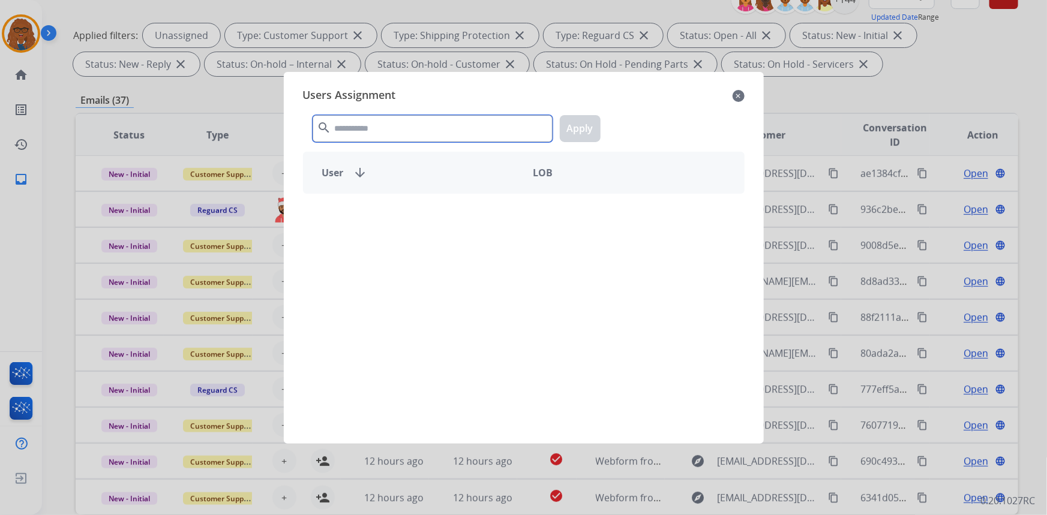
click at [426, 118] on input "text" at bounding box center [433, 128] width 240 height 27
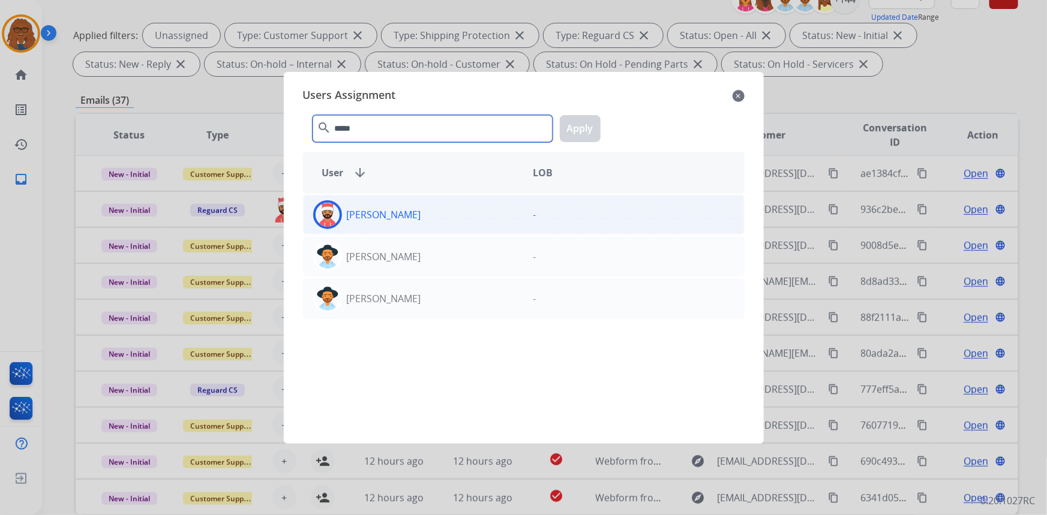
type input "*****"
click at [438, 218] on div "[PERSON_NAME]" at bounding box center [414, 214] width 220 height 29
click at [583, 128] on button "Apply" at bounding box center [580, 128] width 41 height 27
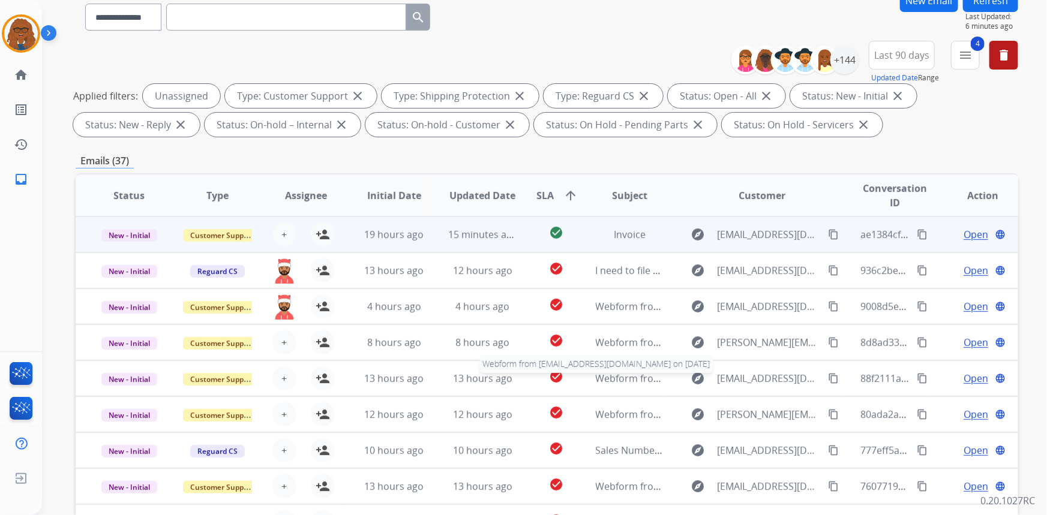
scroll to position [0, 0]
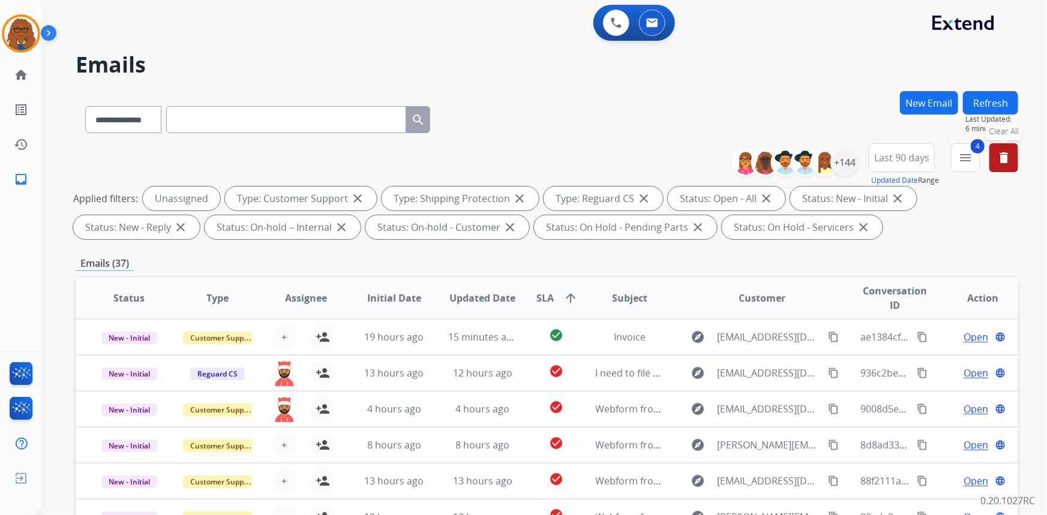
click at [1002, 157] on mat-icon "delete" at bounding box center [1003, 158] width 14 height 14
select select "*"
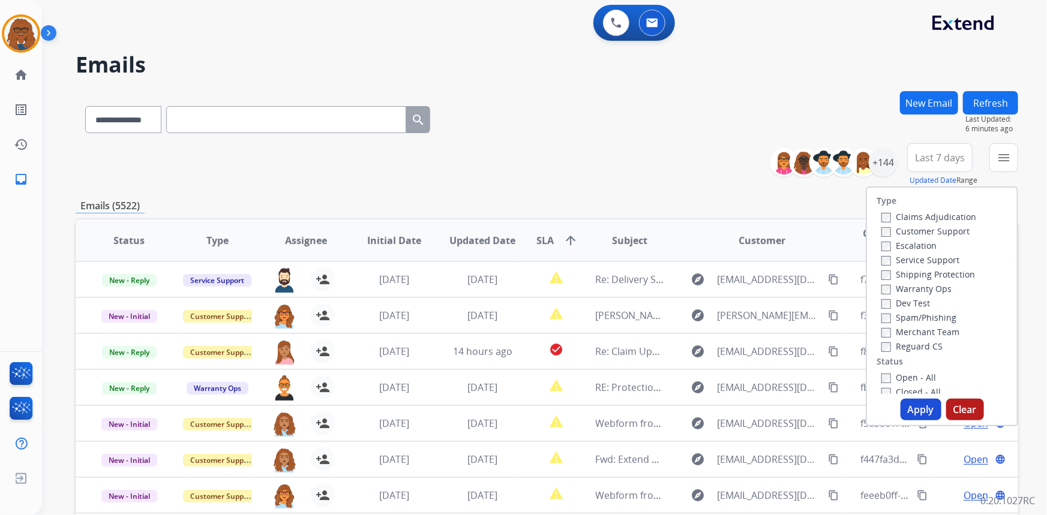
click at [620, 197] on div "**********" at bounding box center [547, 386] width 942 height 591
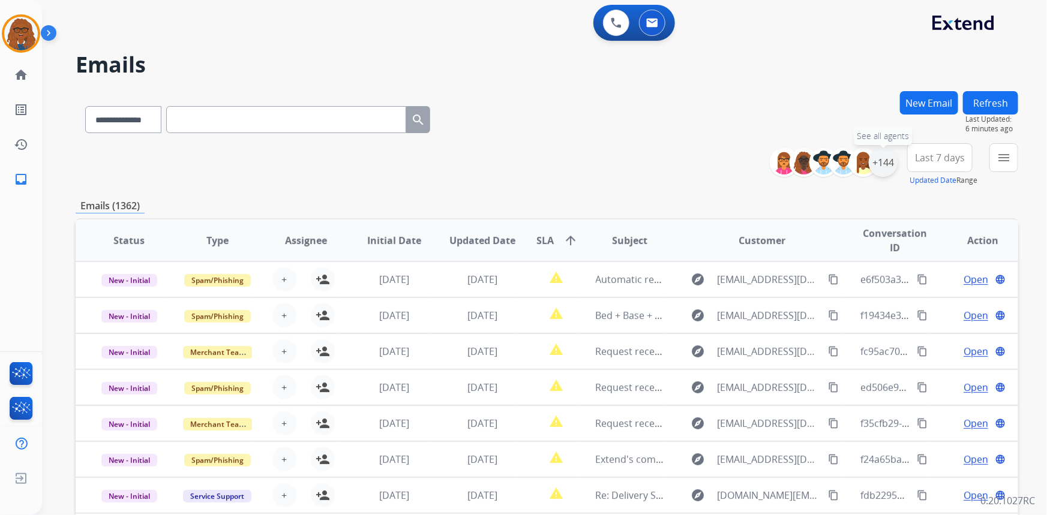
click at [882, 163] on div "+144" at bounding box center [883, 162] width 29 height 29
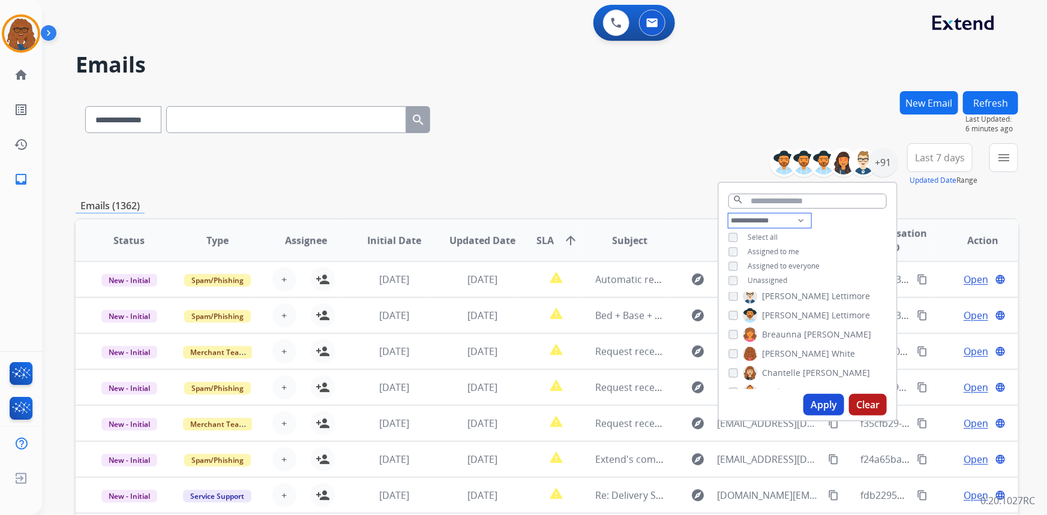
click at [795, 218] on select "**********" at bounding box center [769, 221] width 83 height 14
select select "**********"
click at [728, 214] on select "**********" at bounding box center [769, 221] width 83 height 14
